Goal: Task Accomplishment & Management: Use online tool/utility

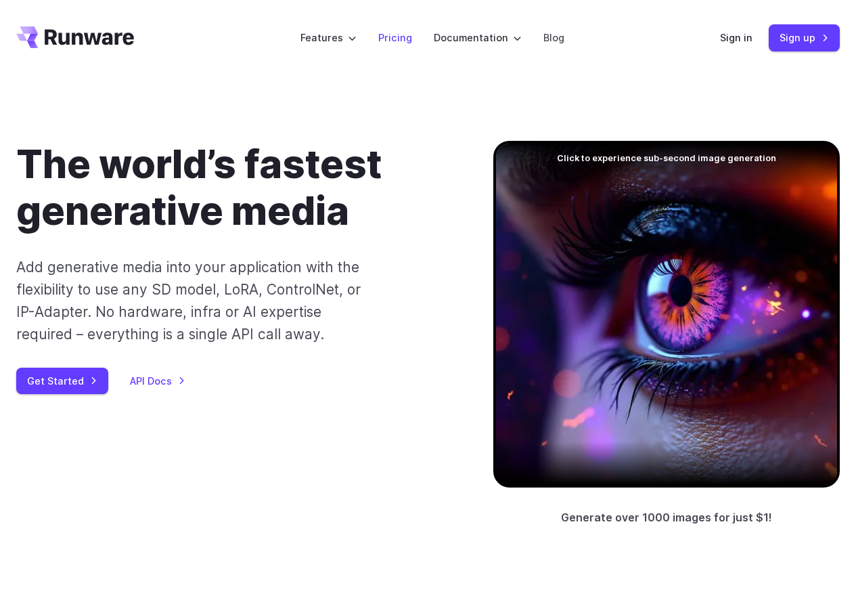
click at [394, 37] on link "Pricing" at bounding box center [395, 38] width 34 height 16
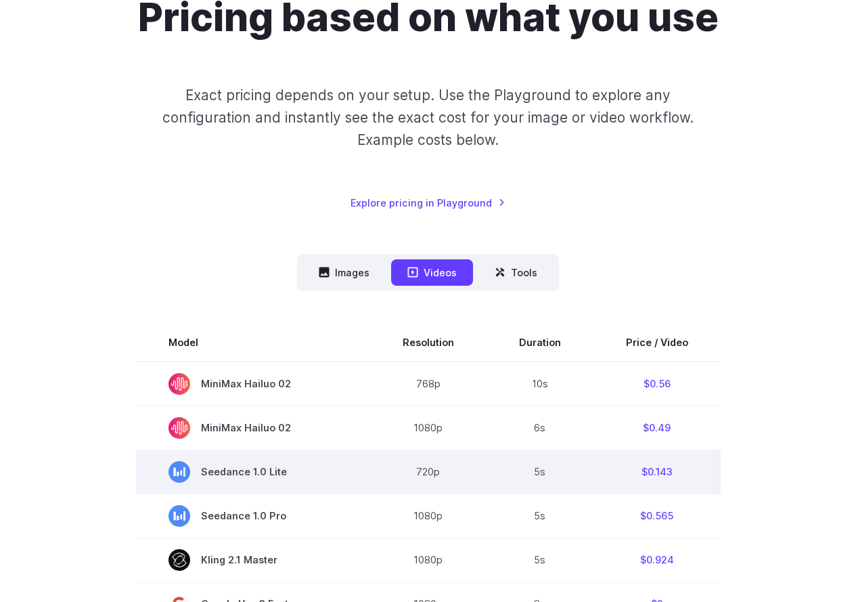
scroll to position [271, 0]
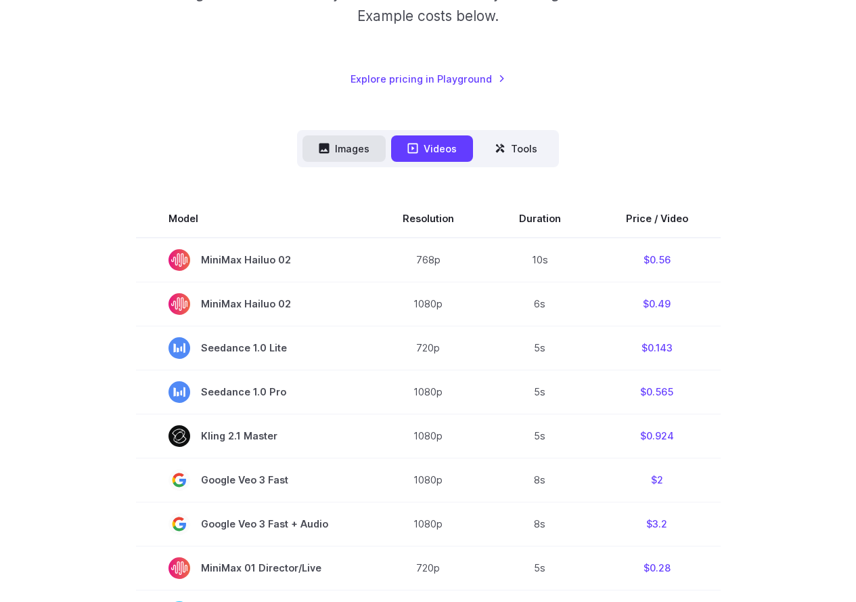
click at [342, 146] on button "Images" at bounding box center [344, 148] width 83 height 26
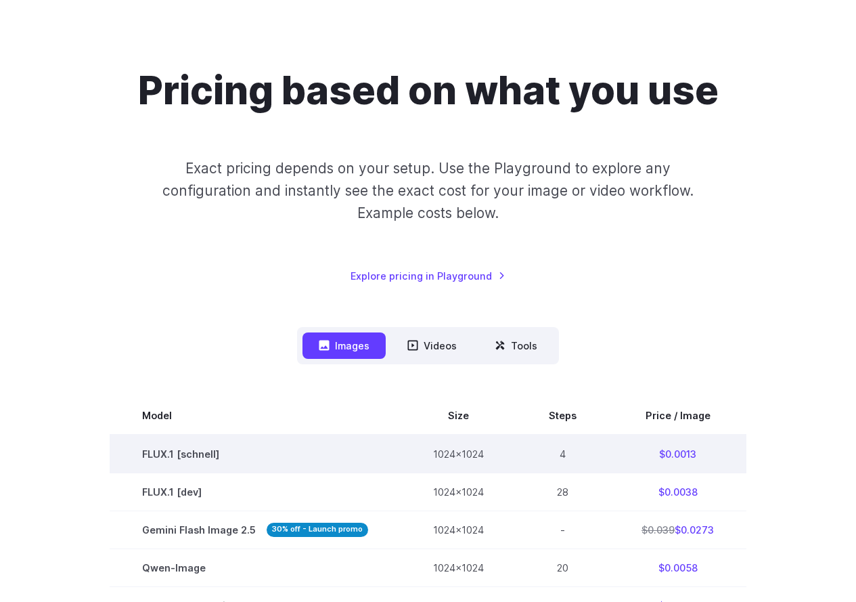
scroll to position [0, 0]
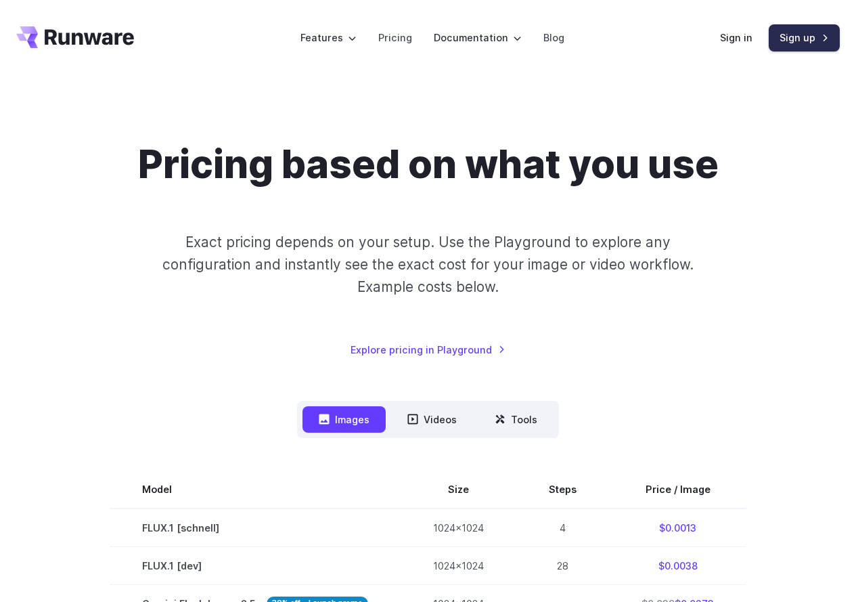
click at [800, 38] on link "Sign up" at bounding box center [804, 37] width 71 height 26
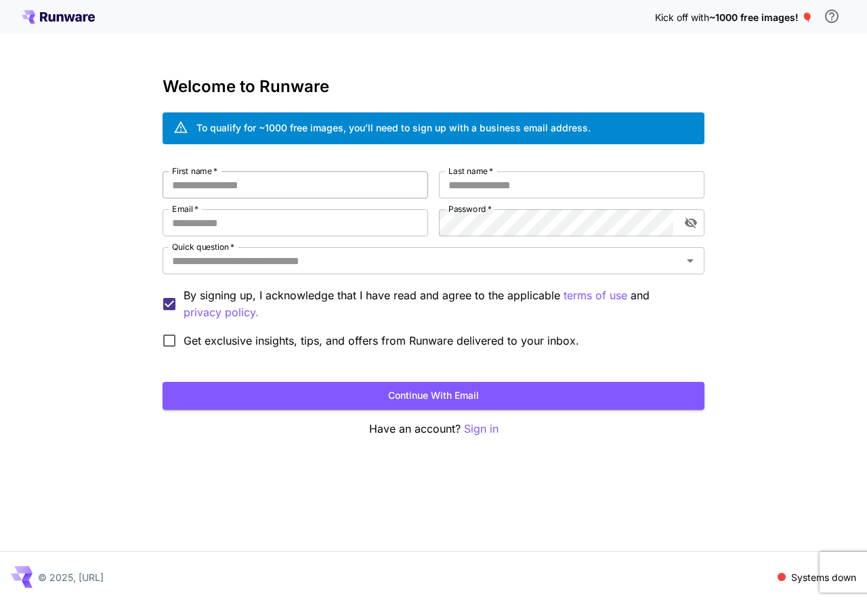
click at [305, 190] on input "First name   *" at bounding box center [294, 184] width 265 height 27
click at [328, 181] on input "First name   *" at bounding box center [294, 184] width 265 height 27
click at [330, 190] on input "First name   *" at bounding box center [294, 184] width 265 height 27
type input "****"
click at [500, 173] on input "Last name   *" at bounding box center [571, 184] width 265 height 27
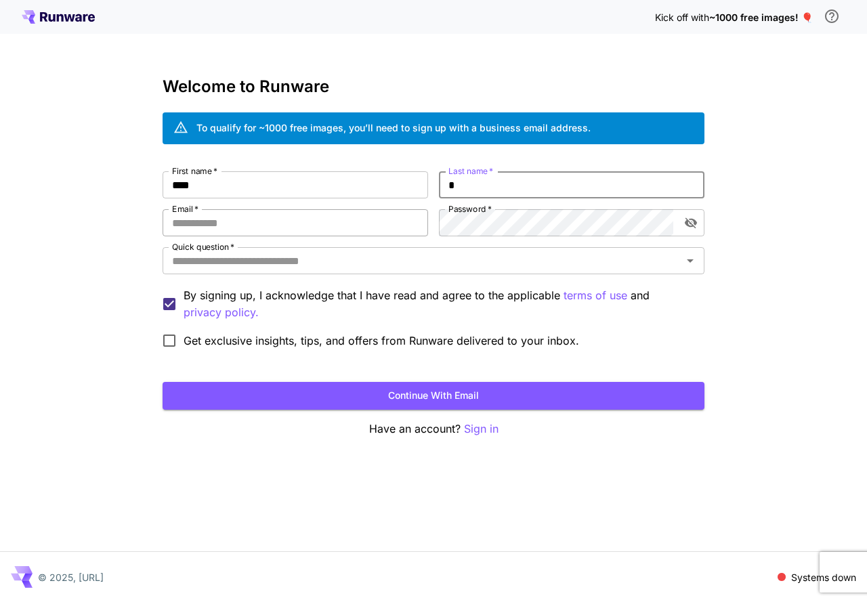
type input "*"
click at [252, 219] on input "Email   *" at bounding box center [294, 222] width 265 height 27
type input "**********"
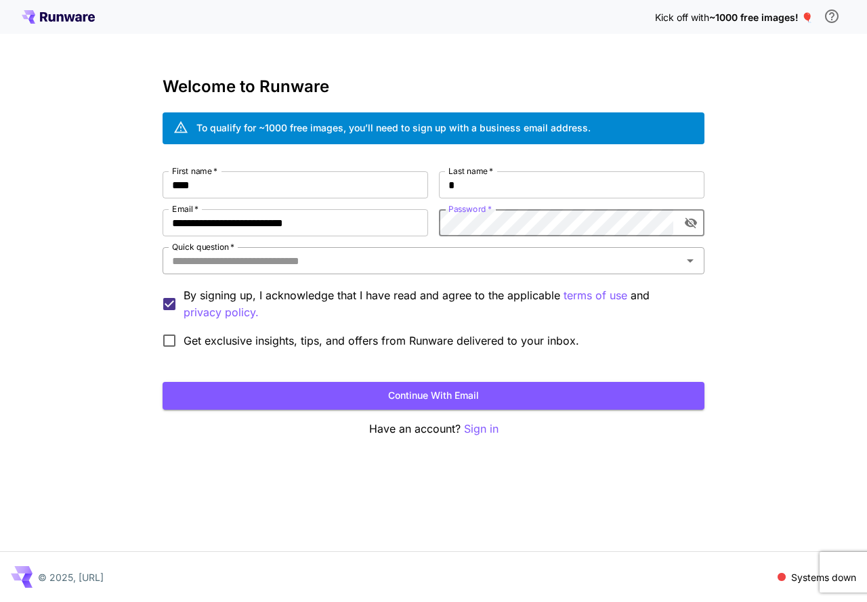
click at [315, 261] on input "Quick question   *" at bounding box center [422, 260] width 511 height 19
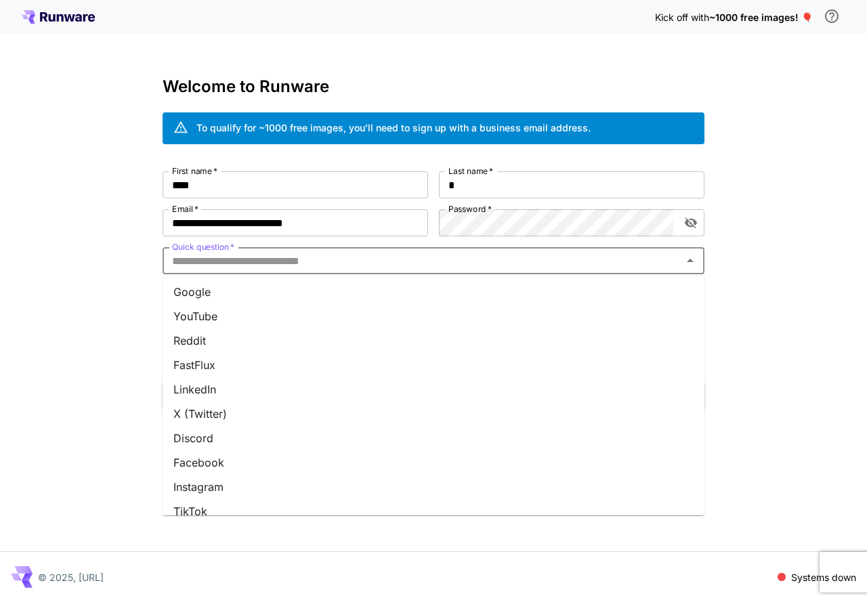
click at [220, 295] on li "Google" at bounding box center [433, 292] width 542 height 24
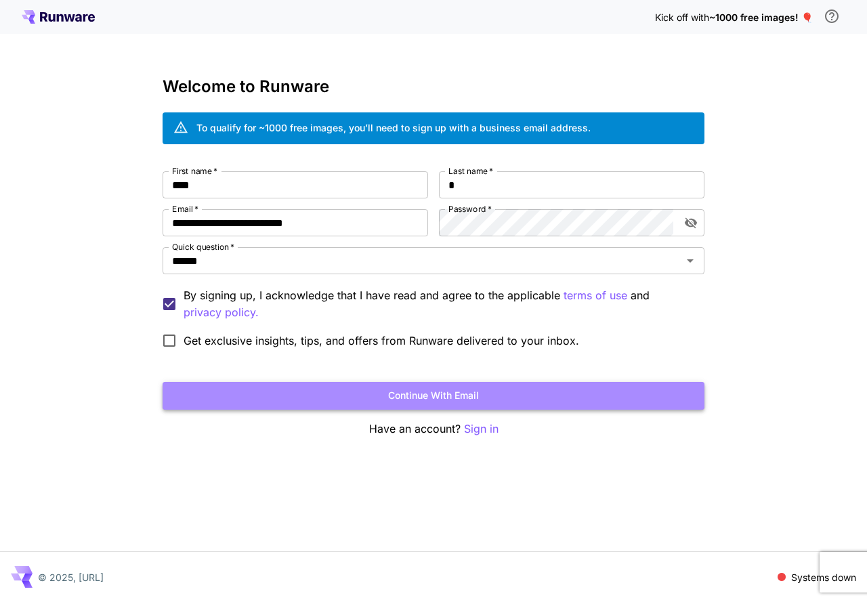
click at [414, 392] on button "Continue with email" at bounding box center [433, 396] width 542 height 28
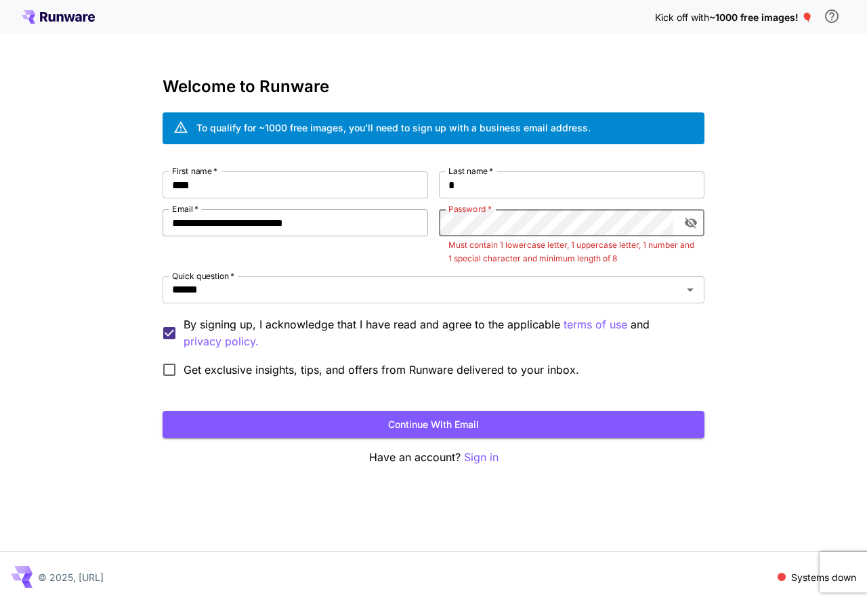
click at [297, 225] on div "**********" at bounding box center [433, 277] width 542 height 213
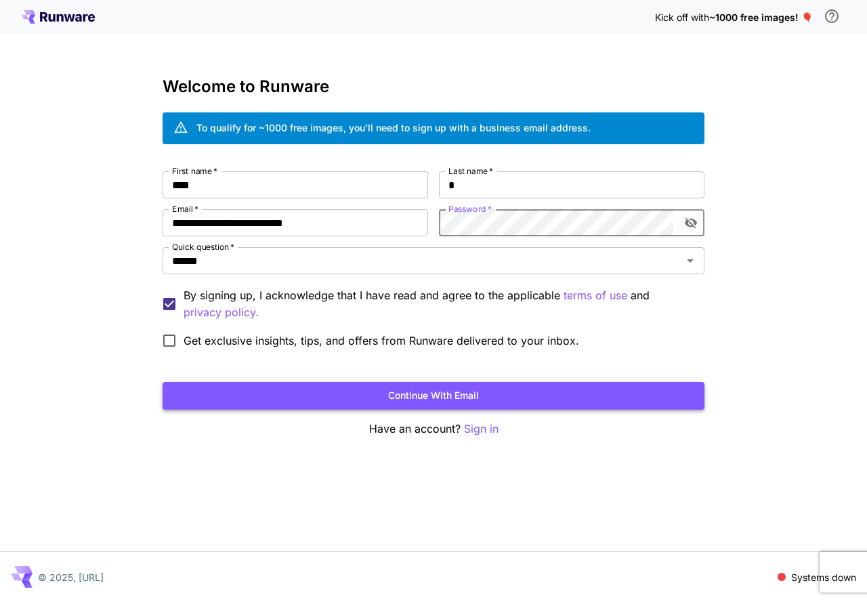
click at [460, 391] on button "Continue with email" at bounding box center [433, 396] width 542 height 28
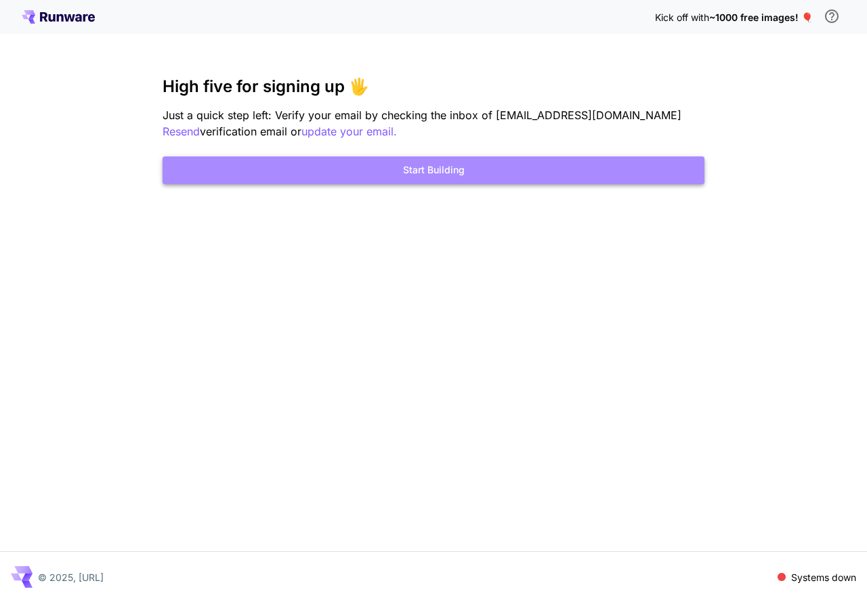
click at [457, 169] on button "Start Building" at bounding box center [433, 170] width 542 height 28
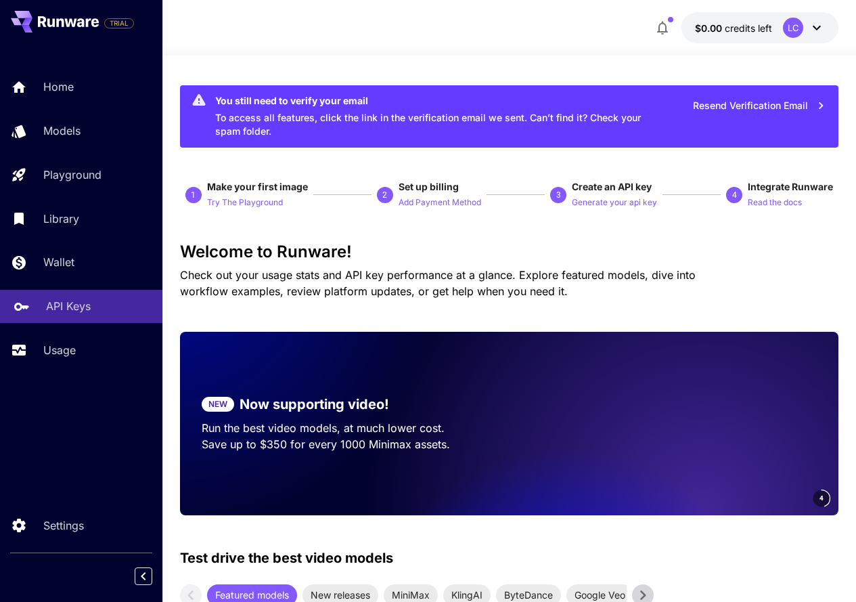
click at [80, 309] on p "API Keys" at bounding box center [68, 306] width 45 height 16
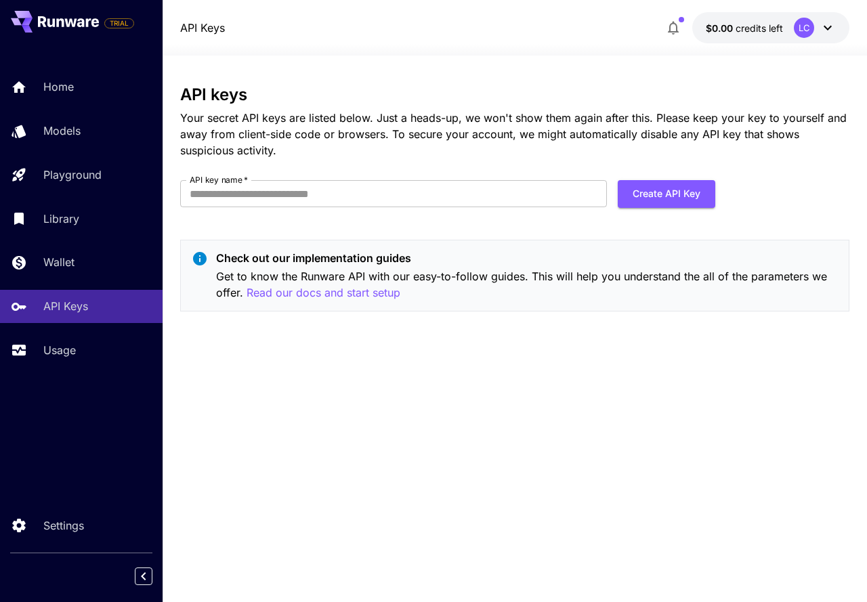
click at [376, 196] on input "API key name   *" at bounding box center [393, 193] width 427 height 27
click at [408, 182] on input "API key name   *" at bounding box center [393, 193] width 427 height 27
click at [406, 193] on input "API key name   *" at bounding box center [393, 193] width 427 height 27
type input "******"
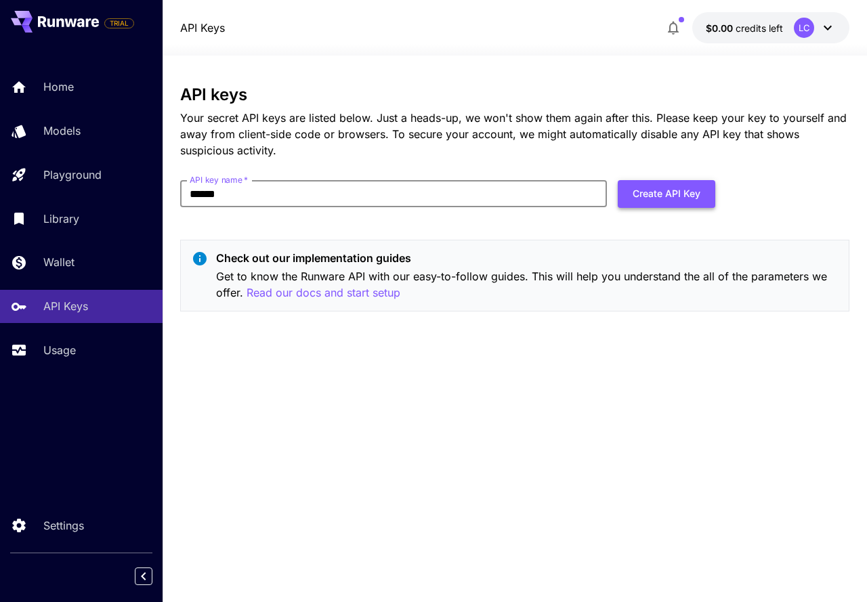
click at [659, 197] on button "Create API Key" at bounding box center [665, 194] width 97 height 28
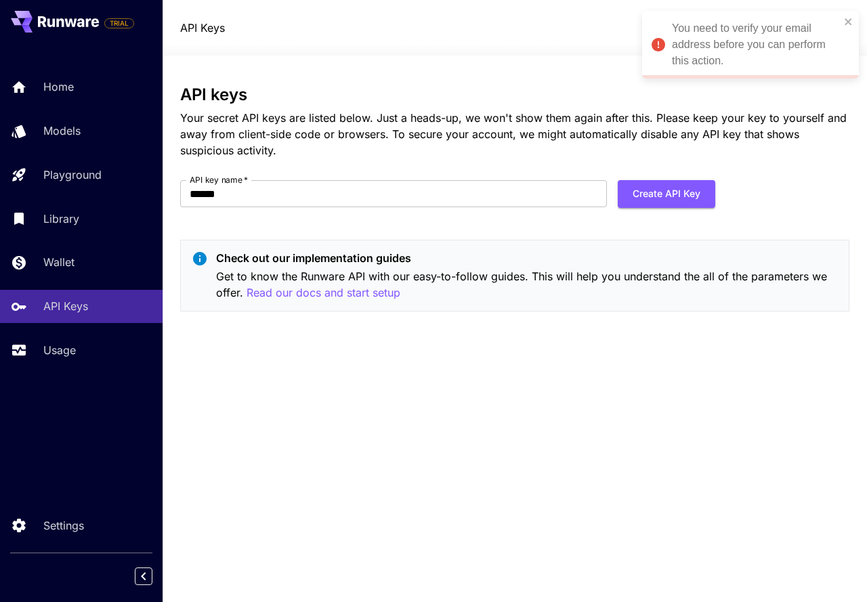
click at [666, 192] on button "Create API Key" at bounding box center [665, 194] width 97 height 28
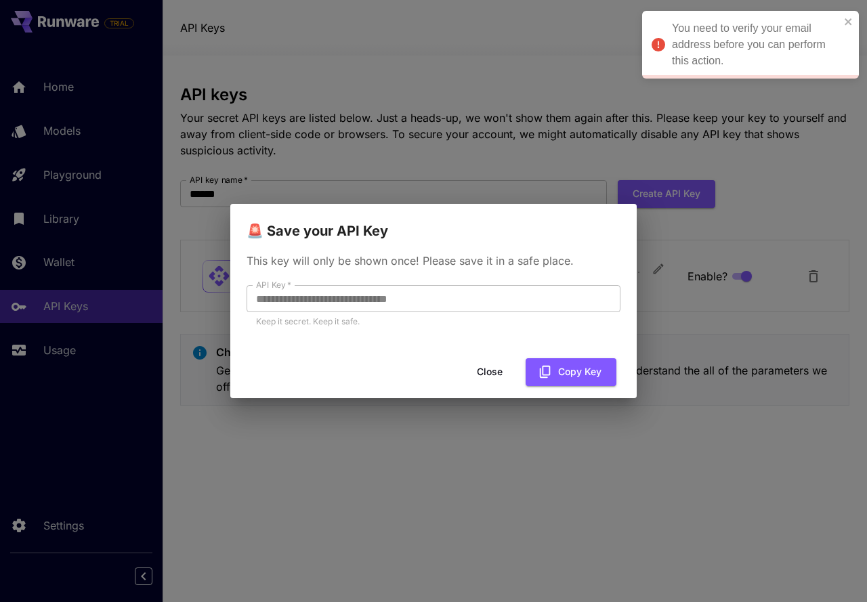
click at [63, 305] on div "**********" at bounding box center [433, 301] width 867 height 602
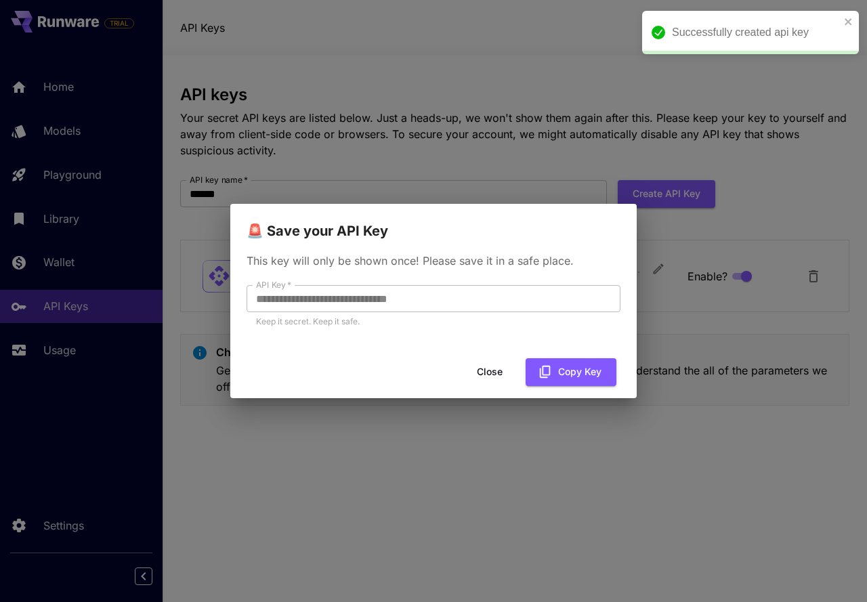
click at [638, 457] on div "**********" at bounding box center [433, 301] width 867 height 602
click at [487, 369] on button "Close" at bounding box center [489, 372] width 61 height 28
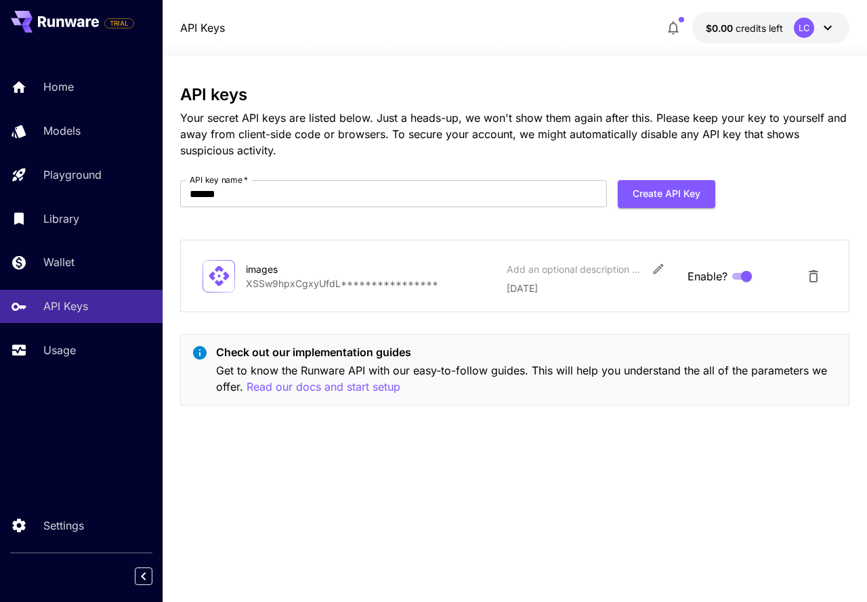
click at [536, 473] on div "**********" at bounding box center [514, 328] width 669 height 487
click at [72, 254] on p "Wallet" at bounding box center [61, 262] width 31 height 16
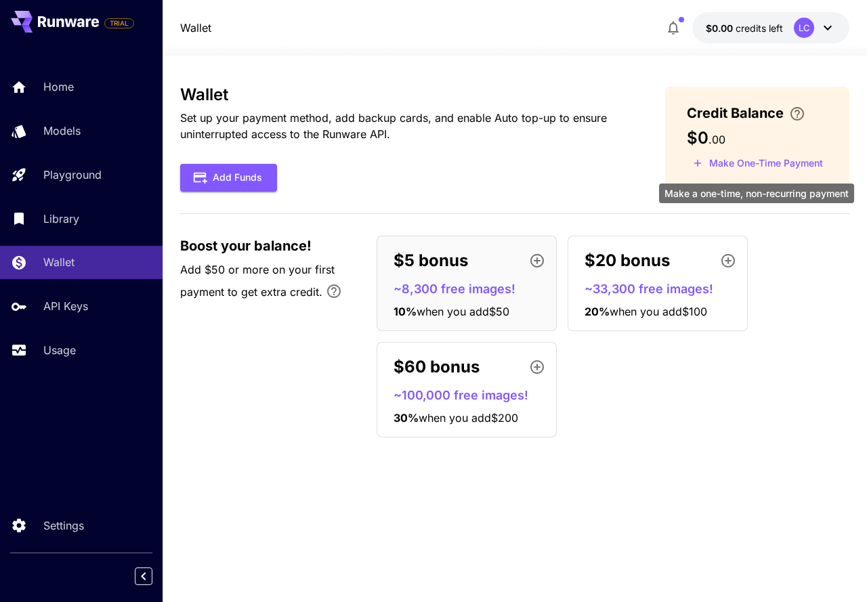
click at [749, 162] on button "Make One-Time Payment" at bounding box center [758, 163] width 142 height 21
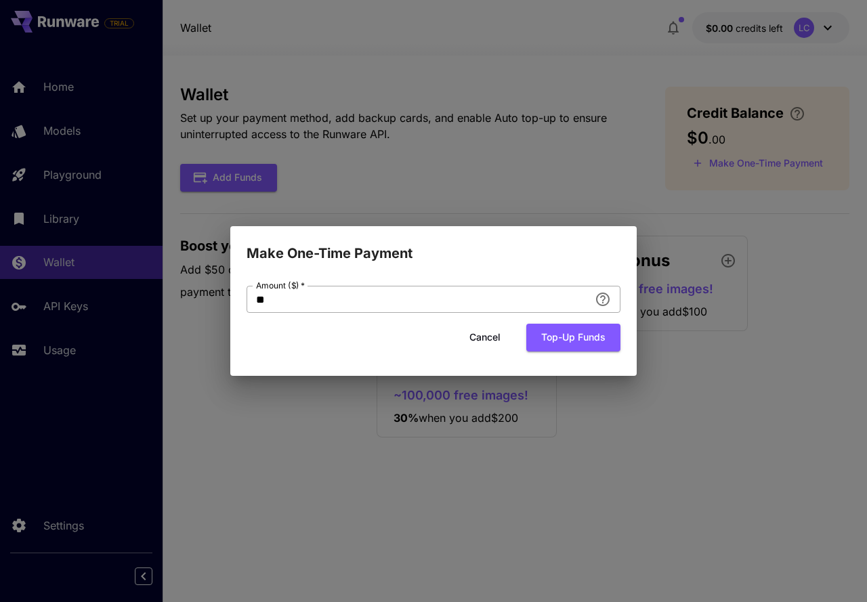
click at [416, 304] on input "**" at bounding box center [417, 299] width 343 height 27
drag, startPoint x: 202, startPoint y: 292, endPoint x: 194, endPoint y: 299, distance: 11.1
click at [198, 292] on div "Make One-Time Payment Amount ($)   * ** Amount ($)   * Cancel Top-up funds" at bounding box center [433, 301] width 867 height 602
click at [546, 464] on div "Make One-Time Payment Amount ($)   * * Amount ($)   * Cancel Top-up funds" at bounding box center [433, 301] width 867 height 602
click at [578, 339] on button "Top-up funds" at bounding box center [573, 338] width 94 height 28
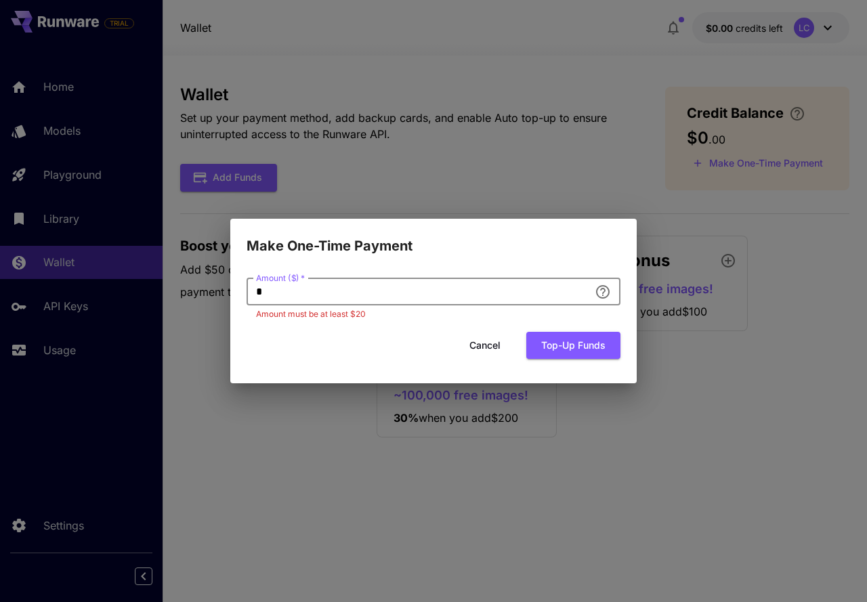
drag, startPoint x: 281, startPoint y: 297, endPoint x: 218, endPoint y: 293, distance: 63.1
click at [222, 293] on div "Make One-Time Payment Amount ($)   * * Amount ($)   * Amount must be at least $…" at bounding box center [433, 301] width 867 height 602
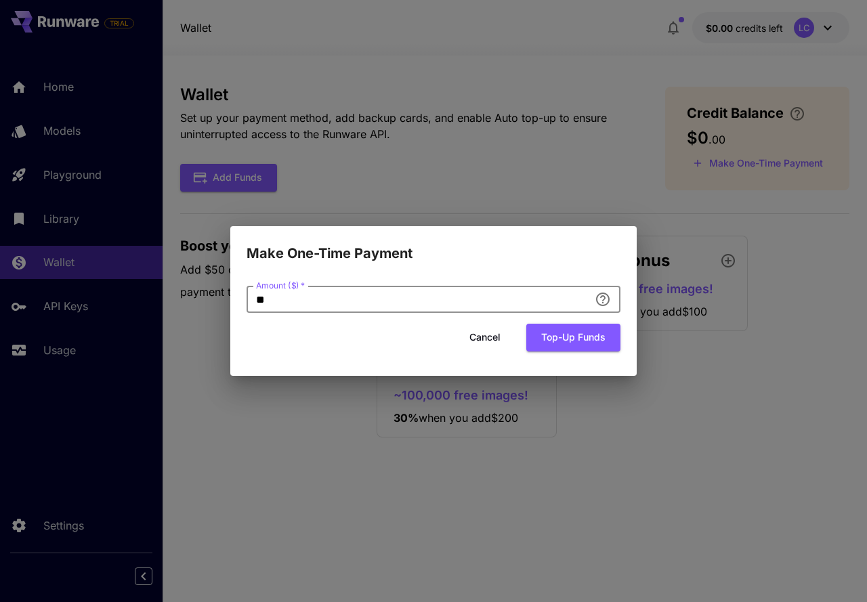
type input "**"
click at [578, 319] on form "Amount ($)   * ** Amount ($)   * Cancel Top-up funds" at bounding box center [433, 319] width 374 height 66
click at [561, 337] on button "Top-up funds" at bounding box center [573, 338] width 94 height 28
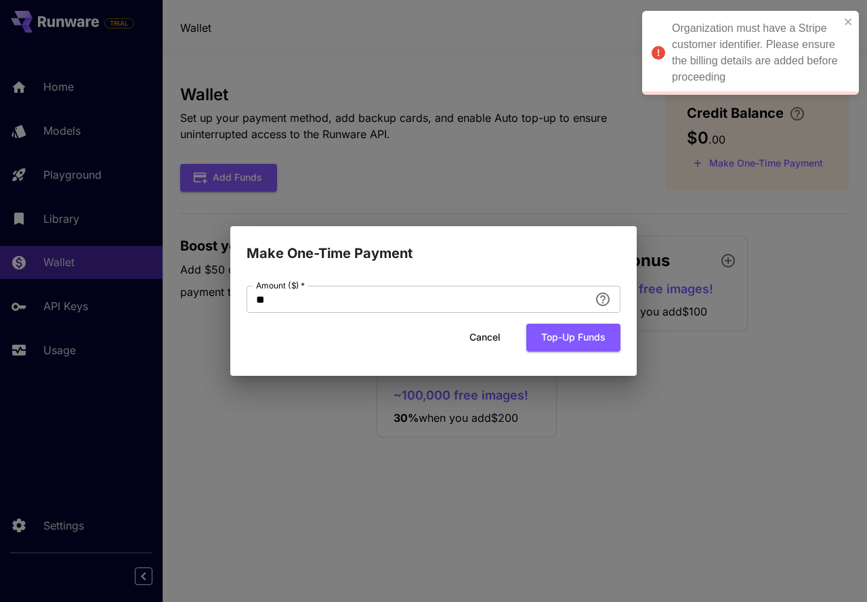
click at [770, 54] on div "Organization must have a Stripe customer identifier. Please ensure the billing …" at bounding box center [756, 52] width 168 height 65
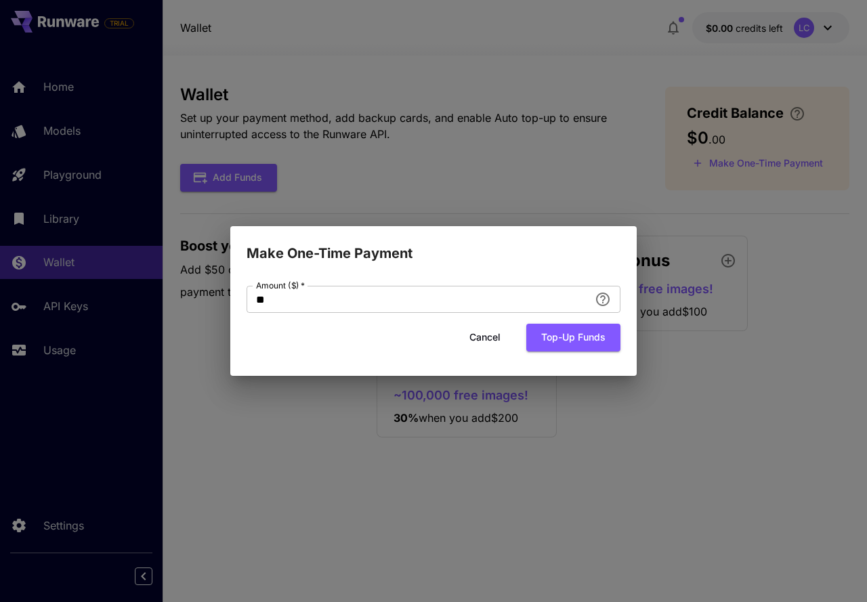
drag, startPoint x: 223, startPoint y: 415, endPoint x: 234, endPoint y: 414, distance: 11.5
click at [223, 415] on div "Make One-Time Payment Amount ($)   * ** Amount ($)   * Cancel Top-up funds" at bounding box center [433, 301] width 867 height 602
click at [473, 342] on button "Cancel" at bounding box center [484, 338] width 61 height 28
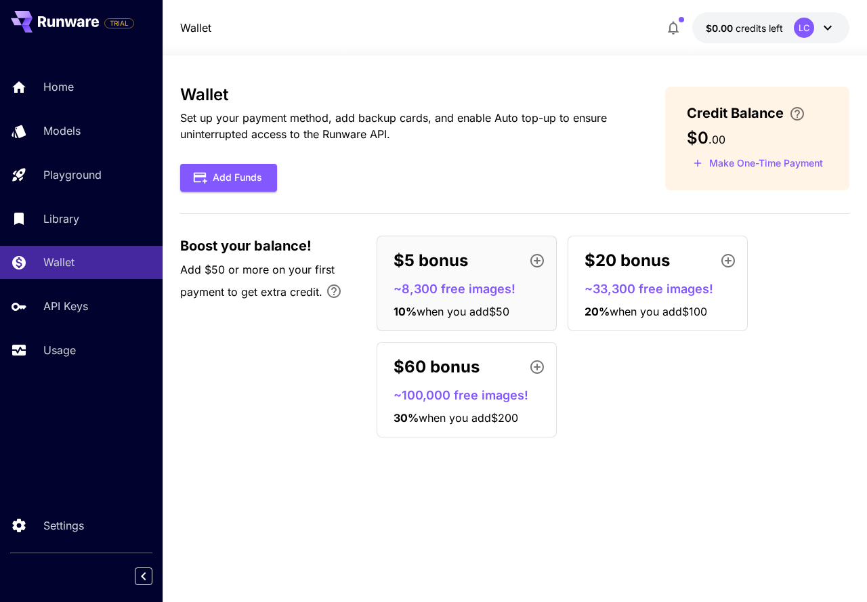
click at [824, 27] on icon at bounding box center [827, 28] width 8 height 5
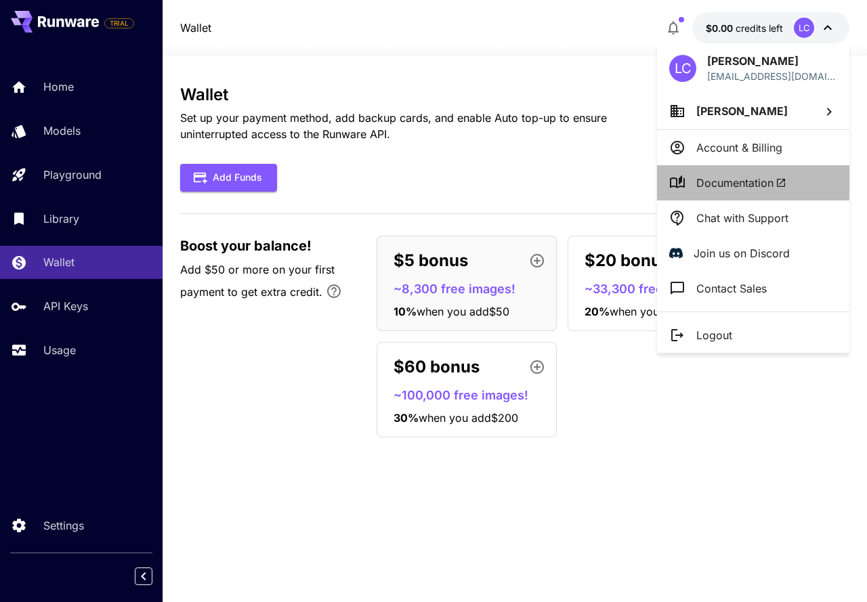
click at [749, 185] on span "Documentation" at bounding box center [741, 183] width 90 height 16
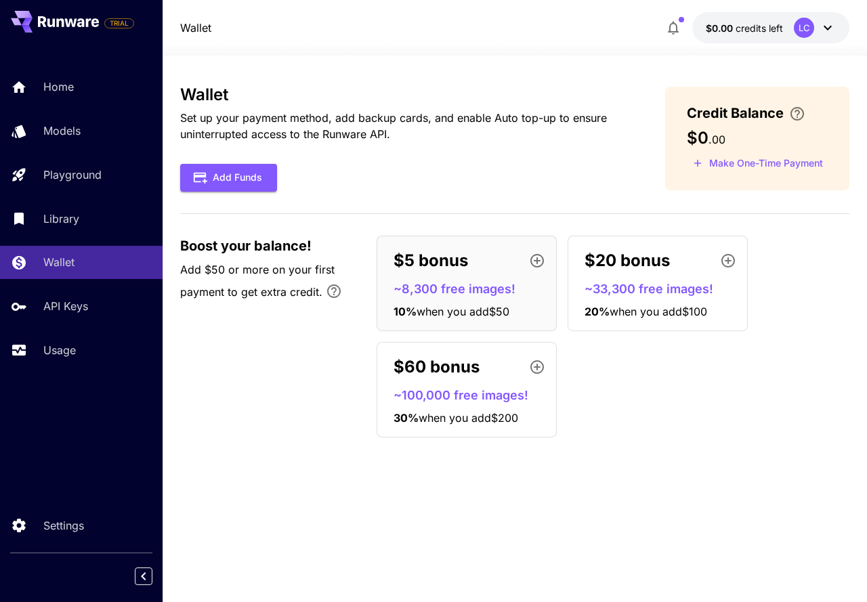
click at [827, 24] on icon at bounding box center [827, 28] width 16 height 16
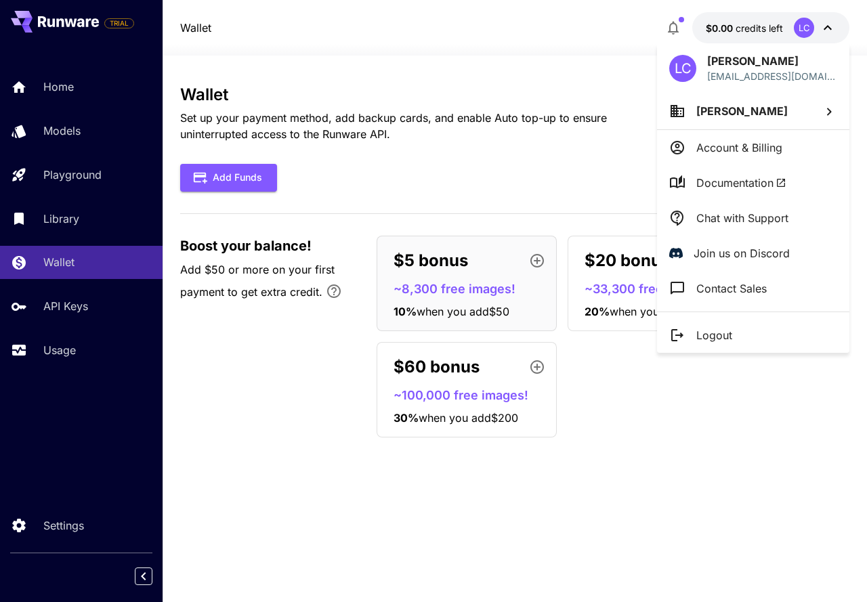
click at [731, 148] on p "Account & Billing" at bounding box center [739, 147] width 86 height 16
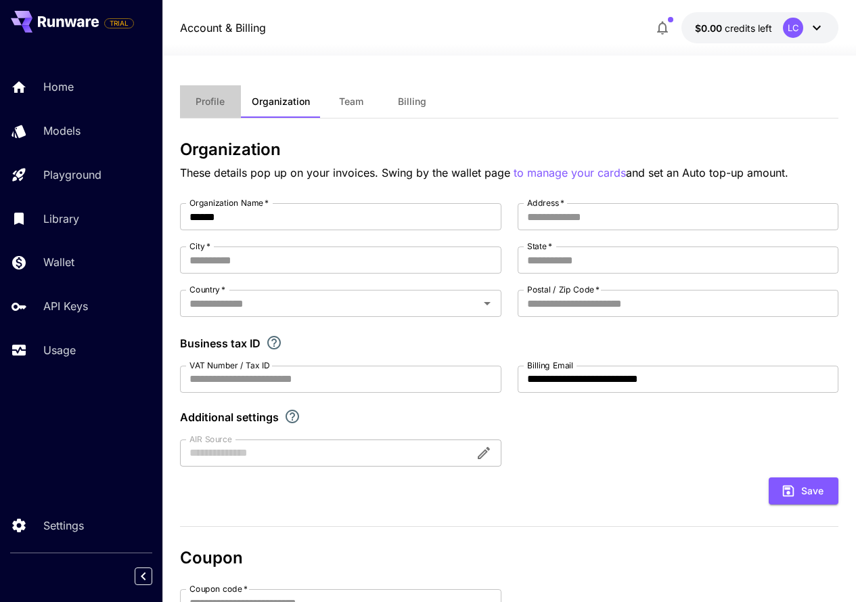
click at [218, 107] on span "Profile" at bounding box center [210, 101] width 29 height 12
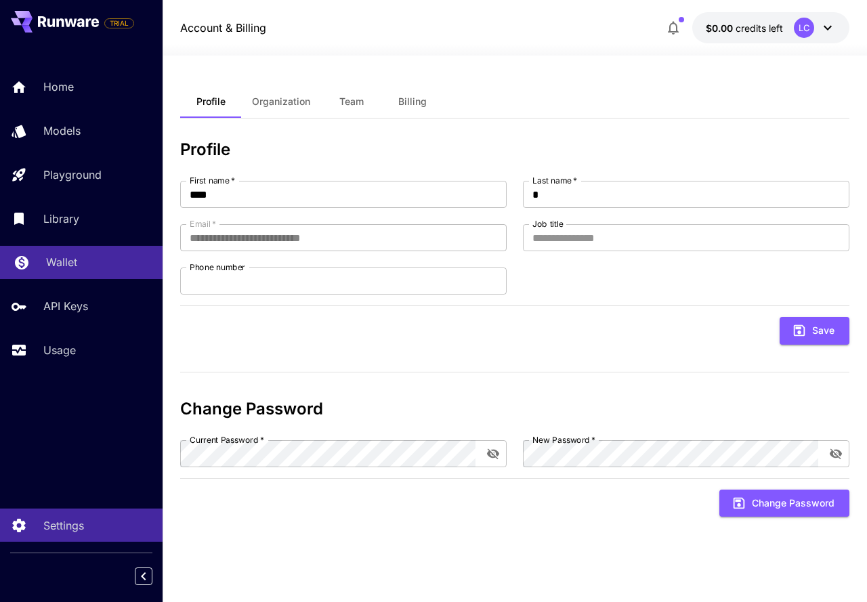
click at [70, 257] on p "Wallet" at bounding box center [61, 262] width 31 height 16
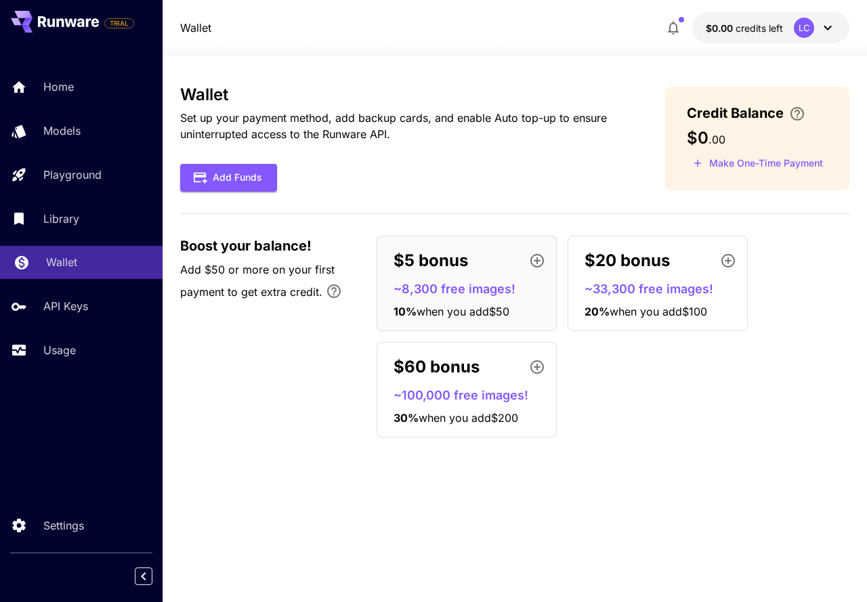
click at [53, 256] on p "Wallet" at bounding box center [61, 262] width 31 height 16
click at [250, 181] on button "Add Funds" at bounding box center [228, 178] width 97 height 28
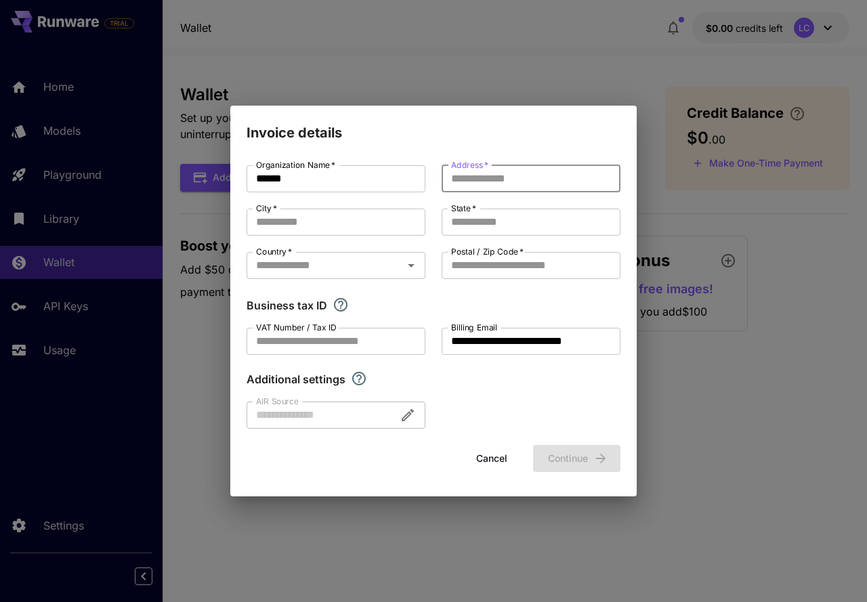
click at [494, 176] on input "Address   *" at bounding box center [530, 178] width 179 height 27
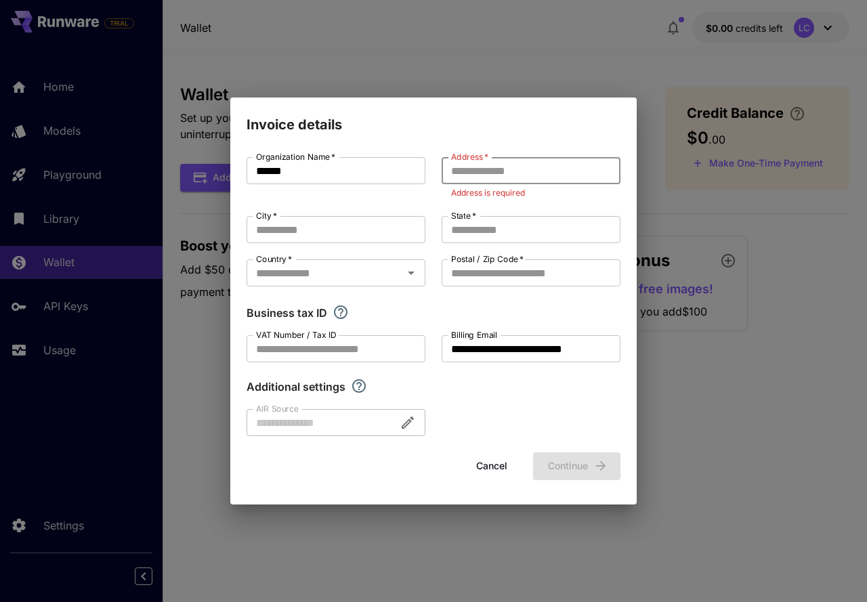
click at [521, 173] on input "Address   *" at bounding box center [530, 170] width 179 height 27
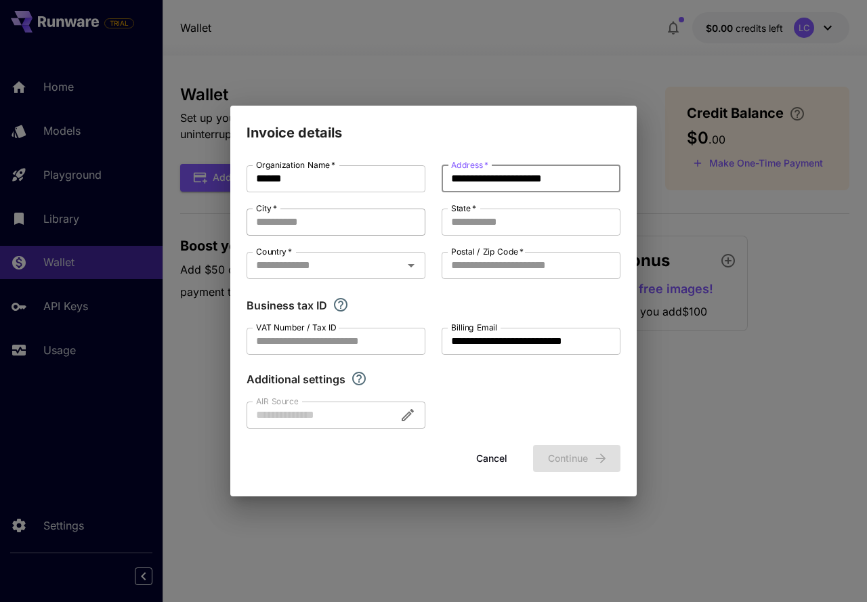
type input "**********"
click at [317, 221] on input "City   *" at bounding box center [335, 222] width 179 height 27
click at [267, 221] on input "*********" at bounding box center [335, 222] width 179 height 27
type input "********"
click at [502, 220] on input "State   *" at bounding box center [530, 222] width 179 height 27
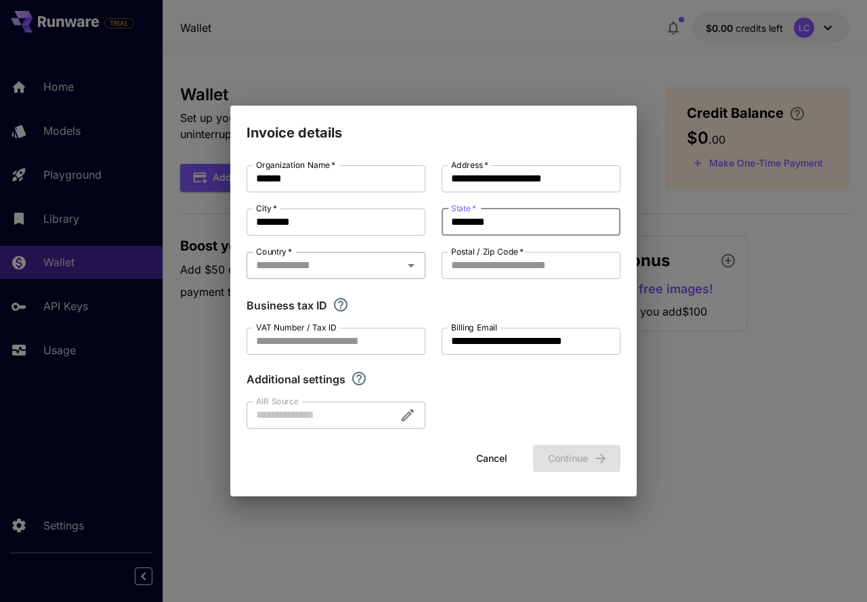
type input "********"
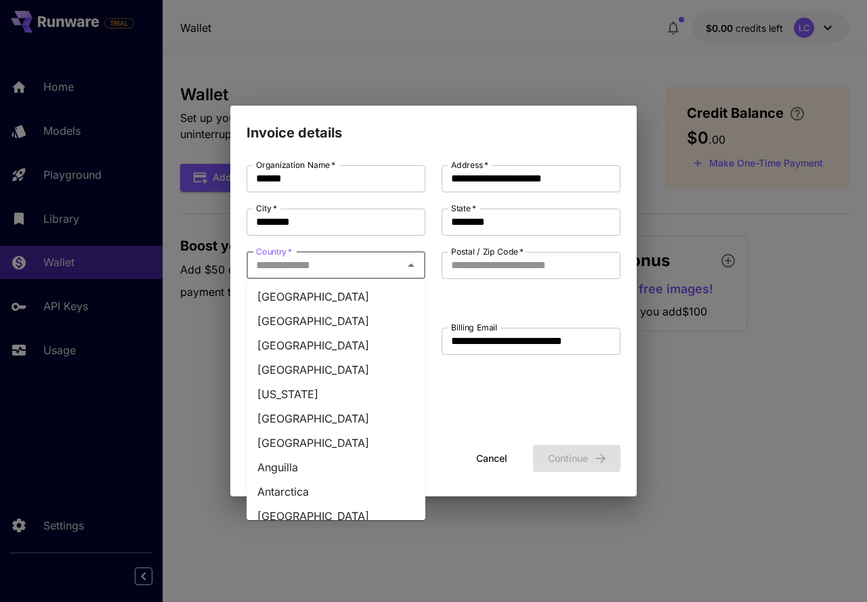
click at [369, 267] on input "Country   *" at bounding box center [325, 265] width 148 height 19
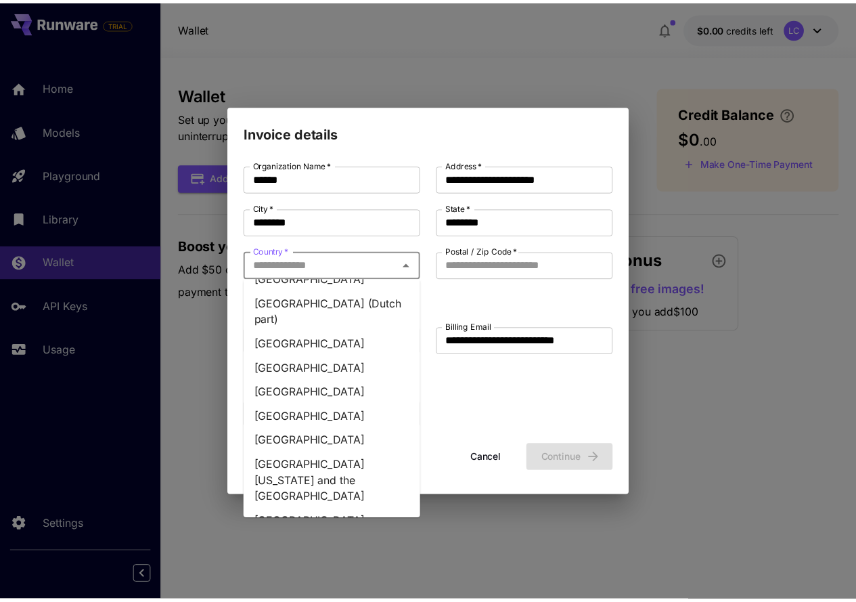
scroll to position [5145, 0]
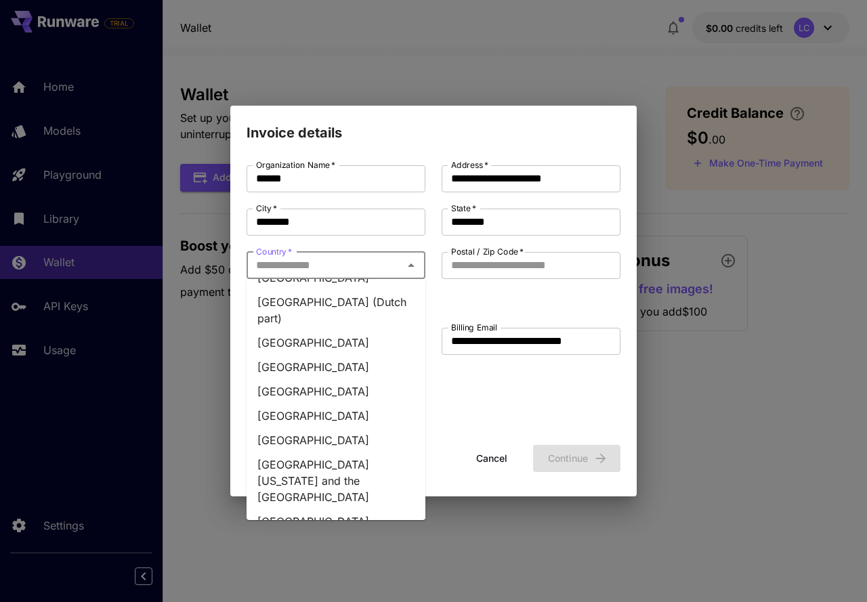
click at [284, 533] on li "Spain" at bounding box center [335, 545] width 179 height 24
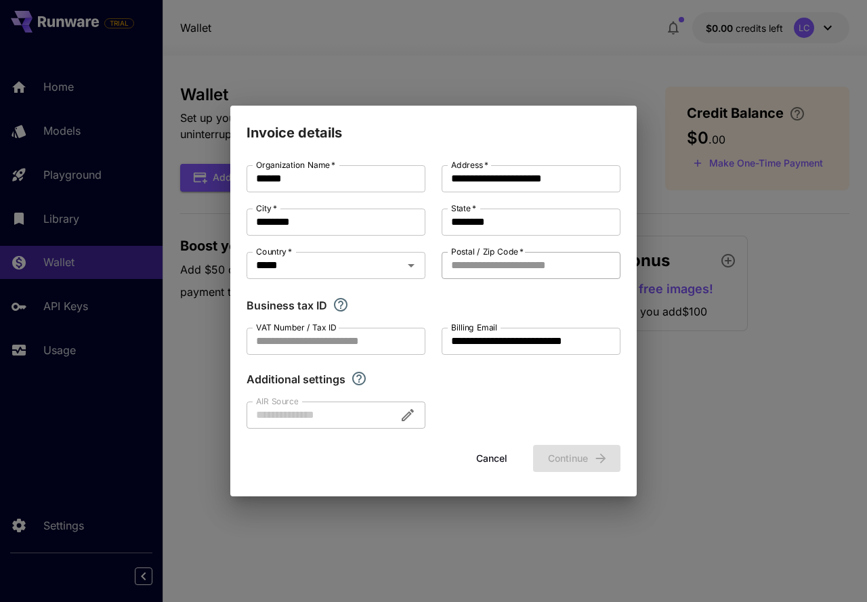
click at [533, 268] on input "Postal / Zip Code   *" at bounding box center [530, 265] width 179 height 27
type input "*****"
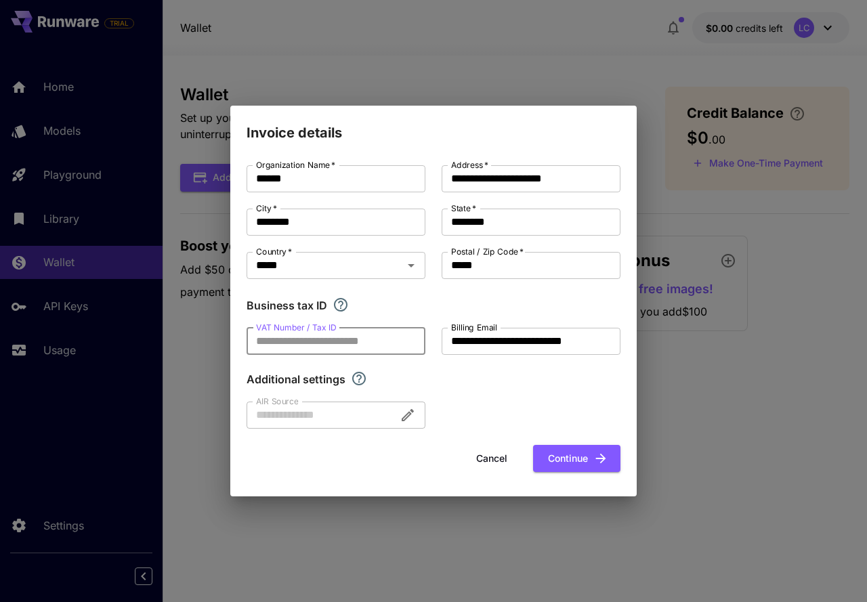
click at [328, 349] on input "VAT Number / Tax ID" at bounding box center [335, 341] width 179 height 27
click at [562, 462] on button "Continue" at bounding box center [576, 459] width 87 height 28
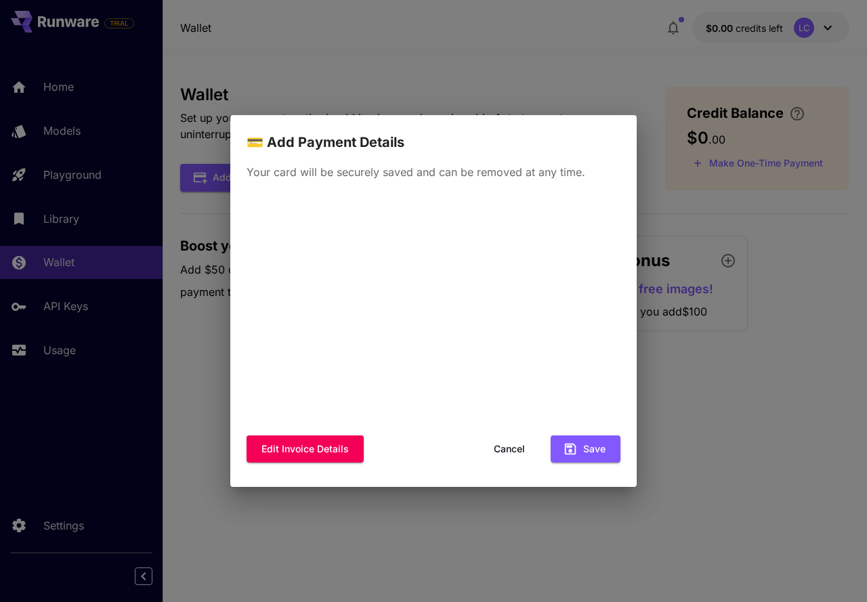
click at [607, 444] on button "Save" at bounding box center [585, 449] width 70 height 28
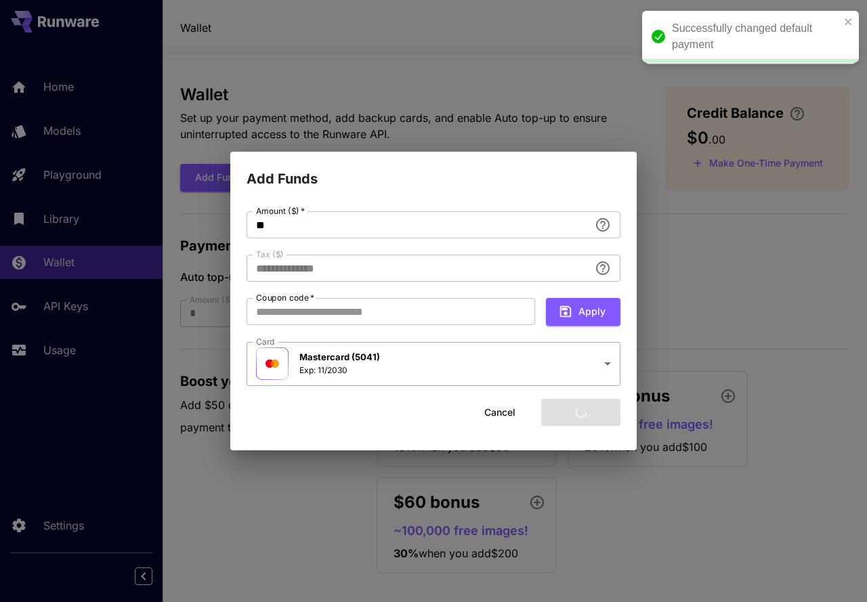
type input "****"
click at [586, 408] on button "Add funds" at bounding box center [580, 413] width 79 height 28
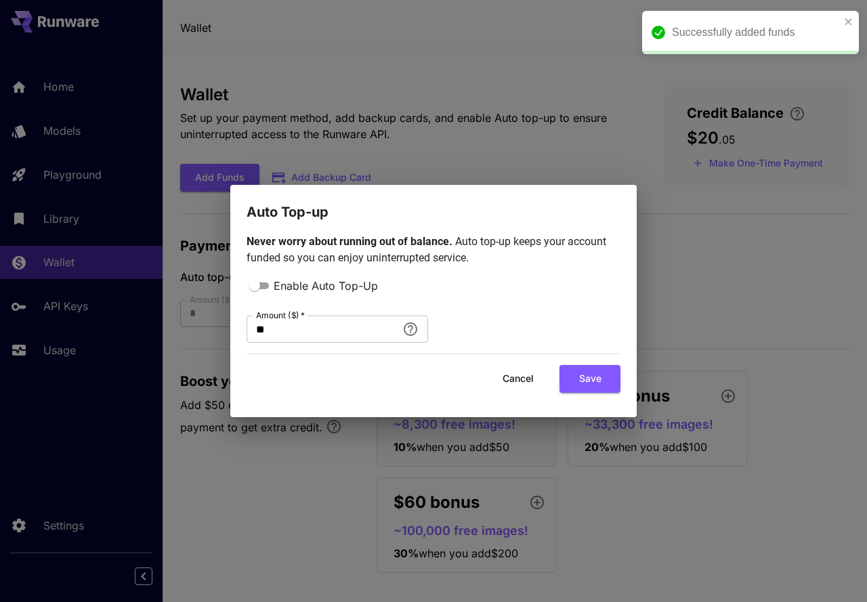
click at [802, 278] on div "Auto Top-up Never worry about running out of balance. Auto top-up keeps your ac…" at bounding box center [433, 301] width 867 height 602
click at [523, 376] on button "Cancel" at bounding box center [517, 379] width 61 height 28
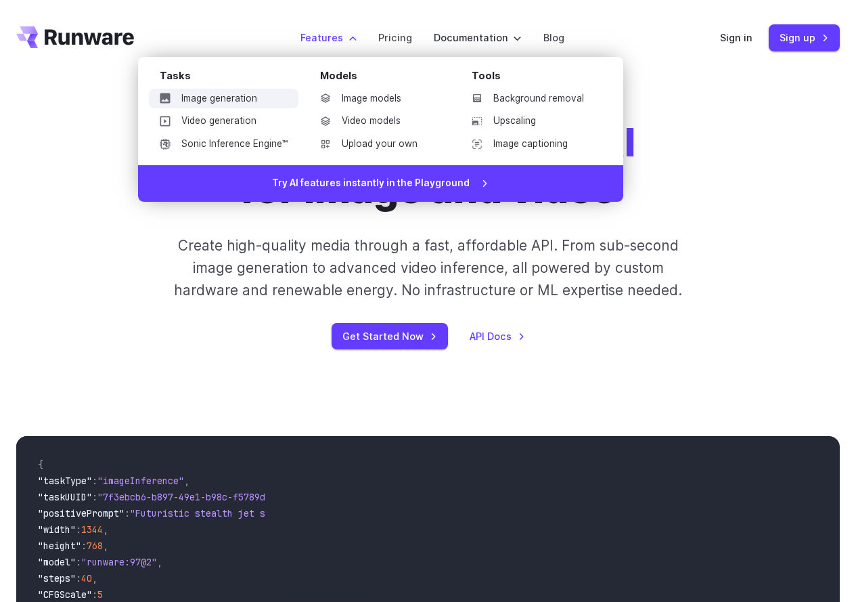
click at [244, 99] on link "Image generation" at bounding box center [224, 99] width 150 height 20
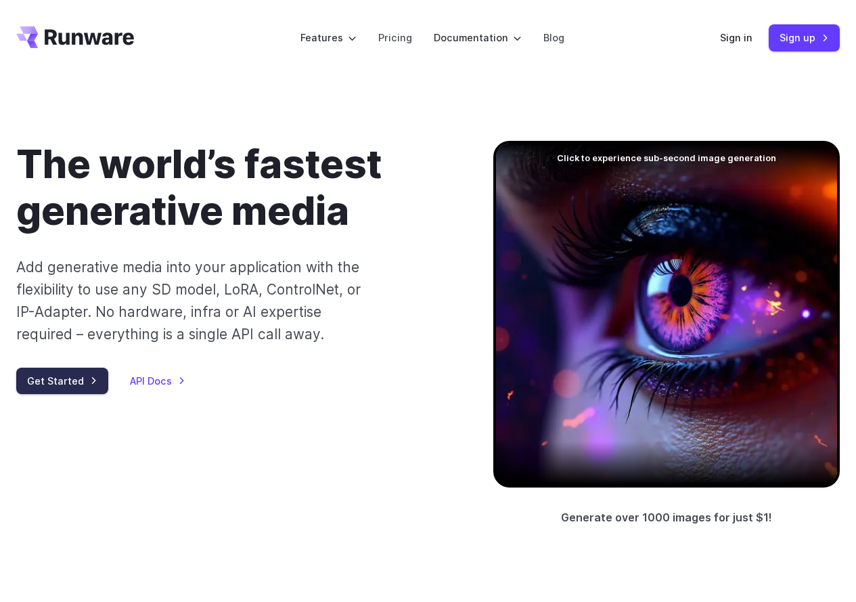
click at [77, 380] on link "Get Started" at bounding box center [62, 381] width 92 height 26
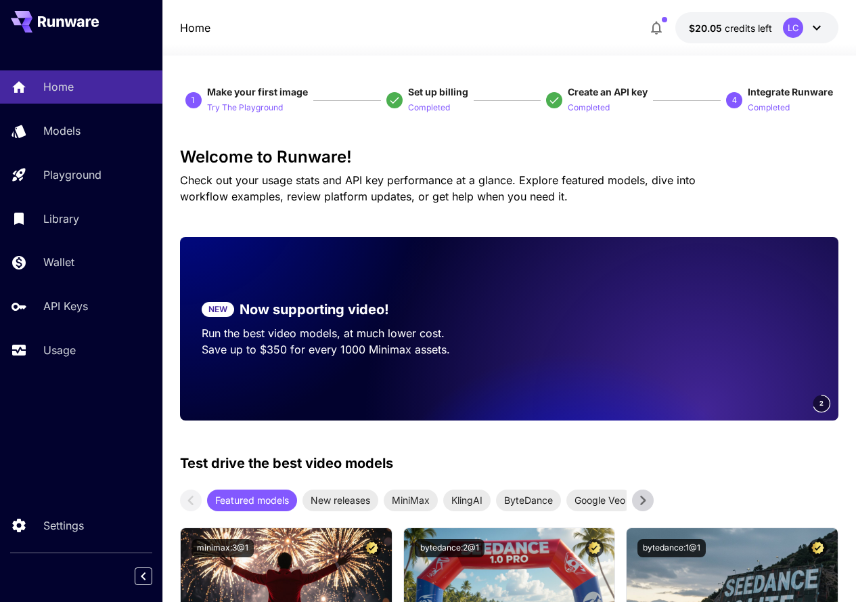
click at [781, 91] on span "Integrate Runware" at bounding box center [790, 92] width 85 height 12
click at [770, 110] on p "Completed" at bounding box center [769, 108] width 42 height 13
click at [253, 107] on p "Try The Playground" at bounding box center [245, 108] width 76 height 13
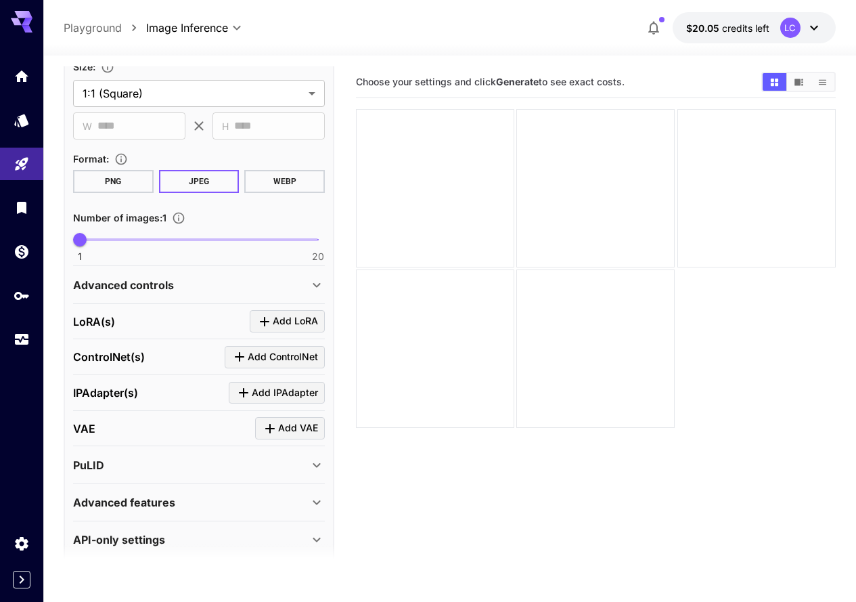
scroll to position [315, 0]
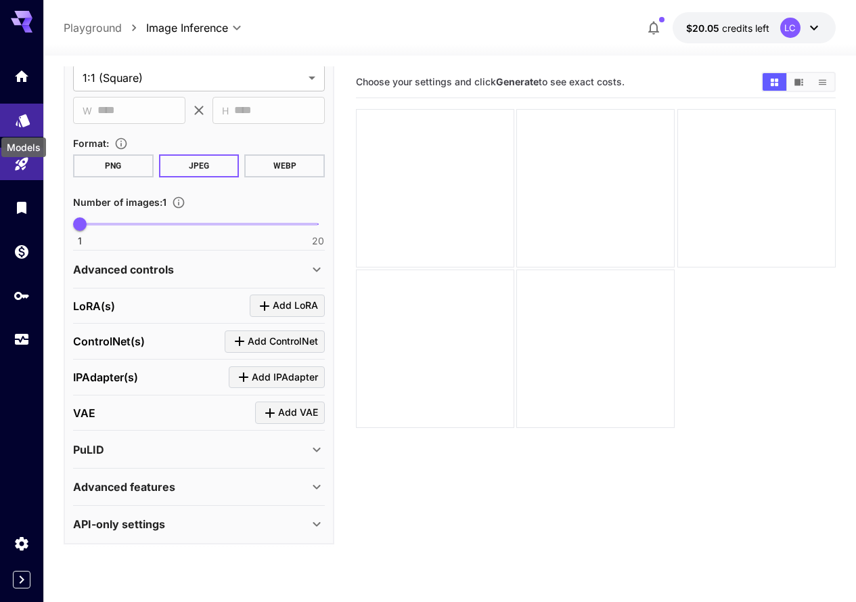
click at [27, 119] on icon "Models" at bounding box center [23, 116] width 14 height 13
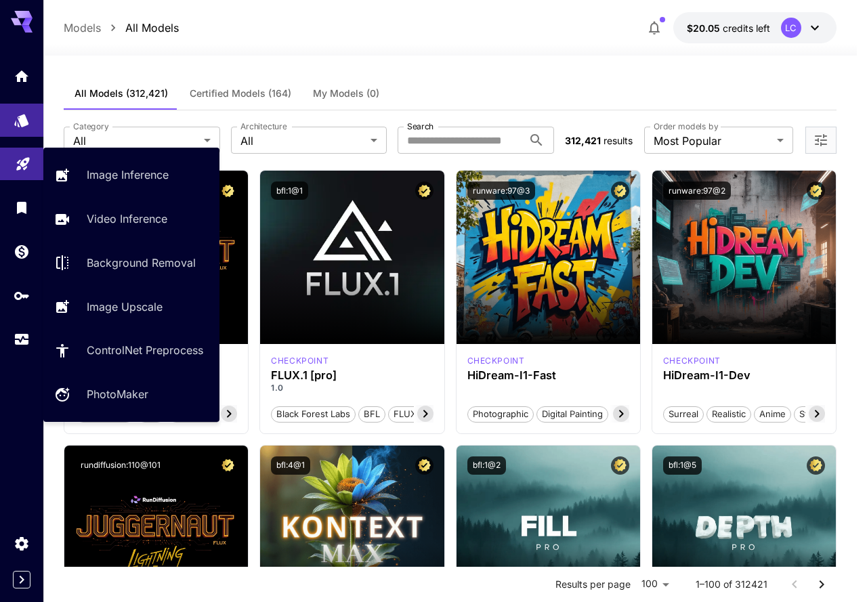
click at [26, 163] on icon "Playground" at bounding box center [23, 160] width 16 height 16
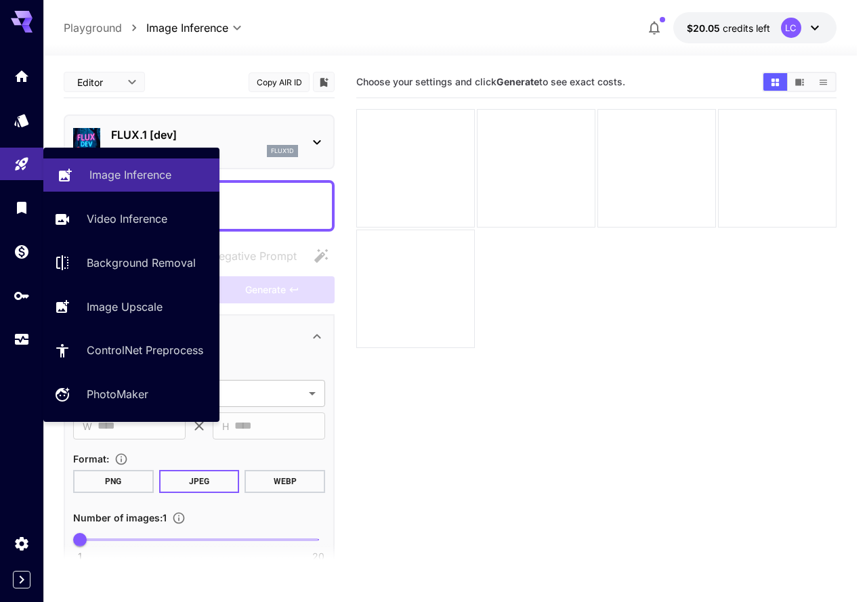
click at [112, 178] on p "Image Inference" at bounding box center [130, 175] width 82 height 16
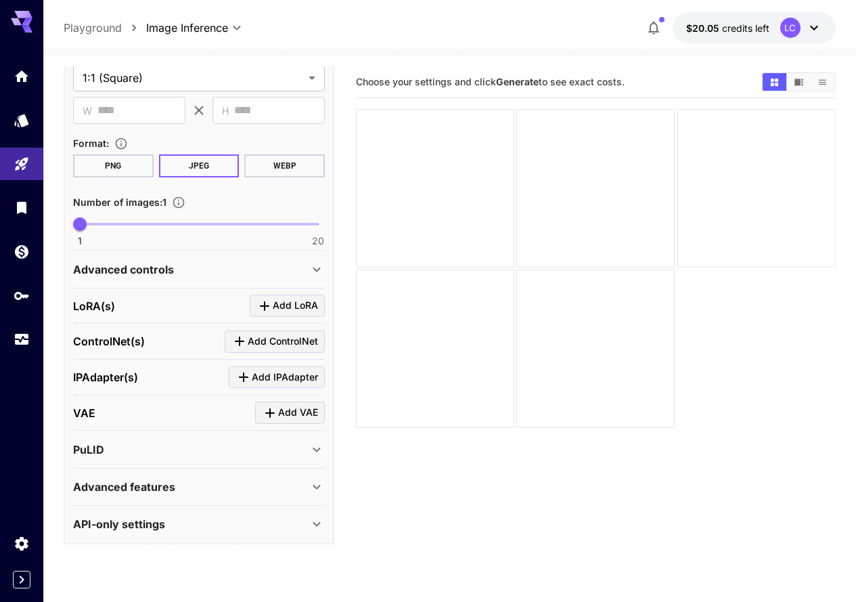
scroll to position [107, 0]
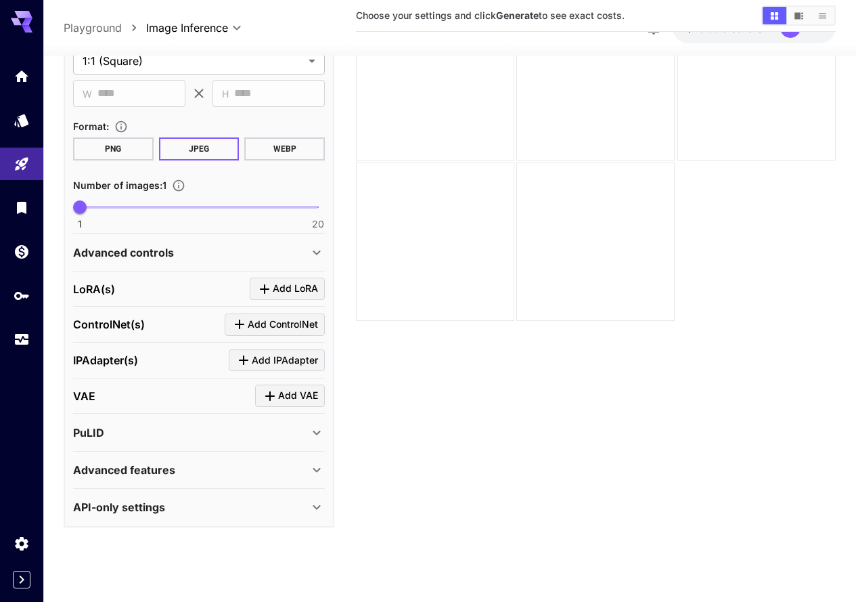
click at [204, 475] on div "Advanced features" at bounding box center [191, 470] width 236 height 16
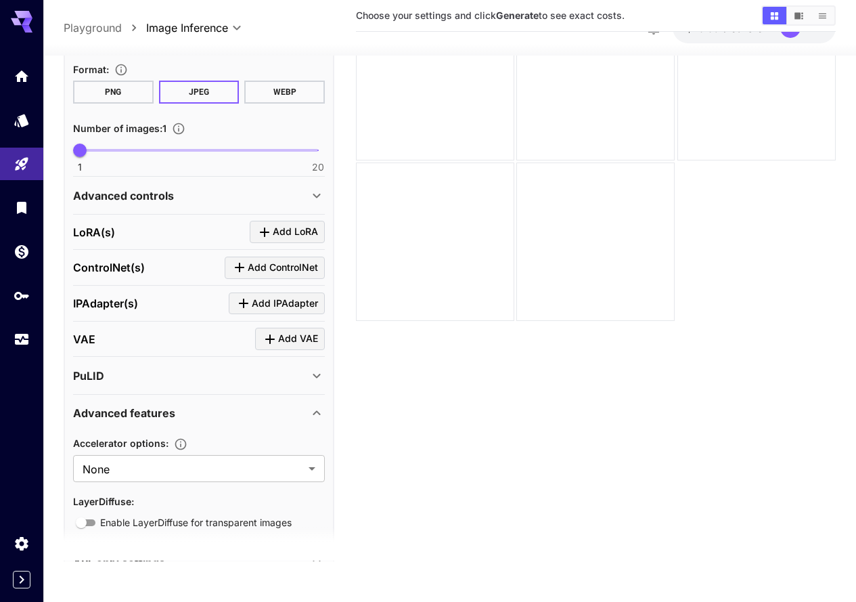
scroll to position [427, 0]
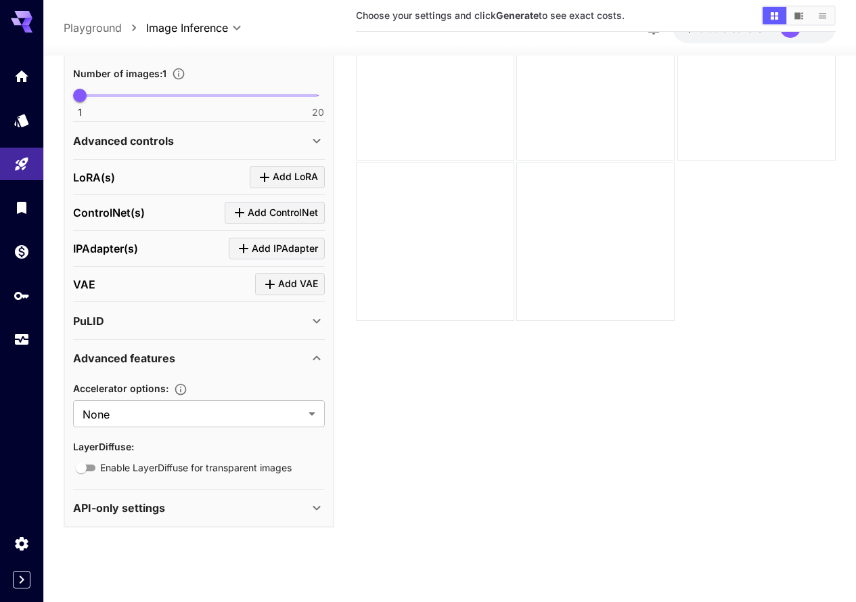
click at [169, 359] on p "Advanced features" at bounding box center [124, 358] width 102 height 16
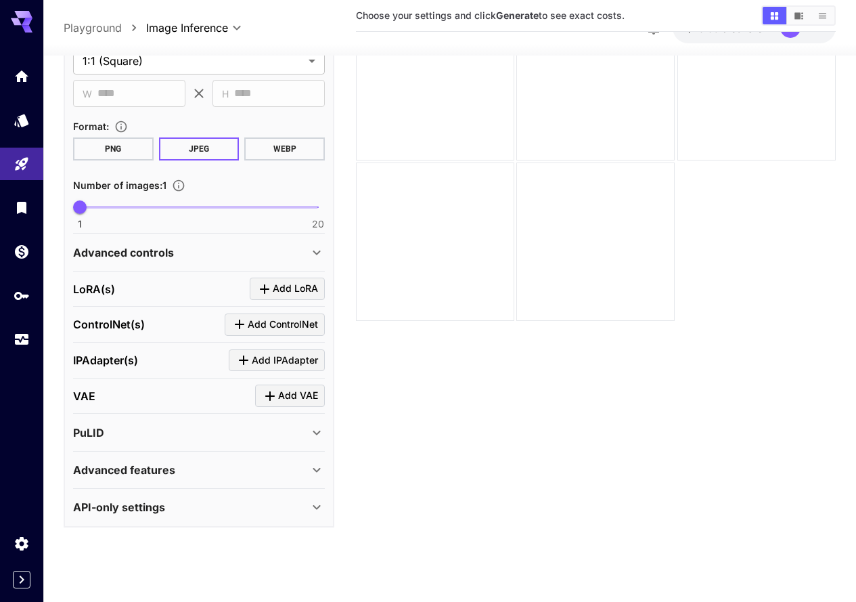
scroll to position [315, 0]
click at [166, 505] on div "API-only settings" at bounding box center [191, 508] width 236 height 16
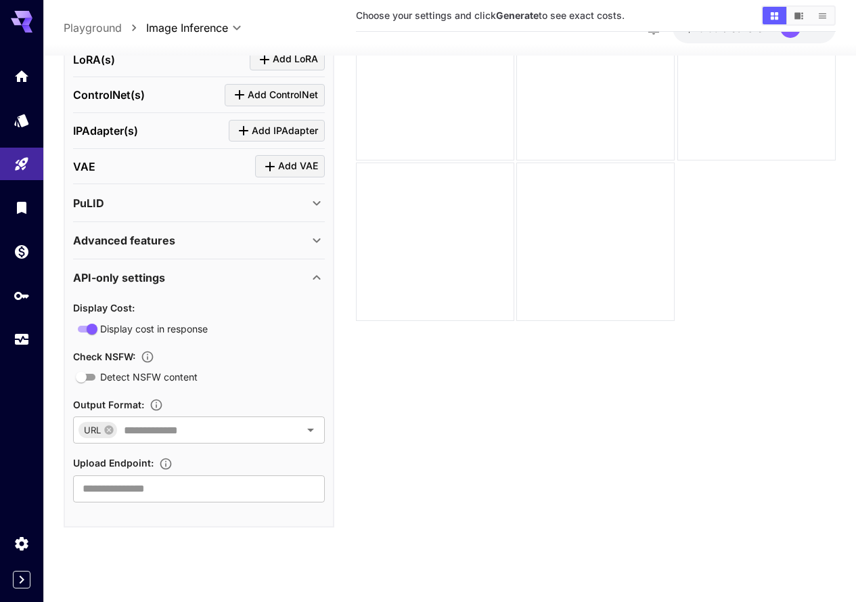
scroll to position [342, 0]
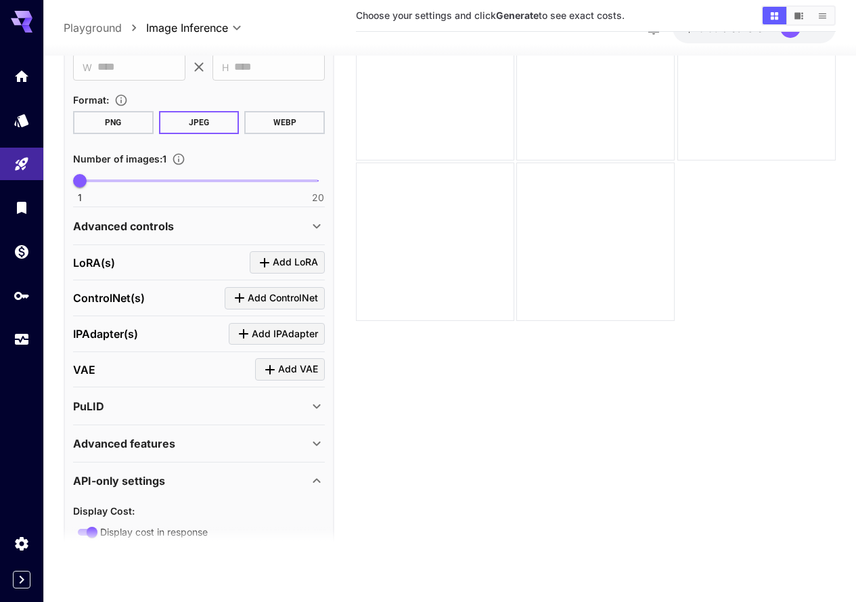
click at [182, 235] on div "Advanced controls" at bounding box center [199, 226] width 252 height 32
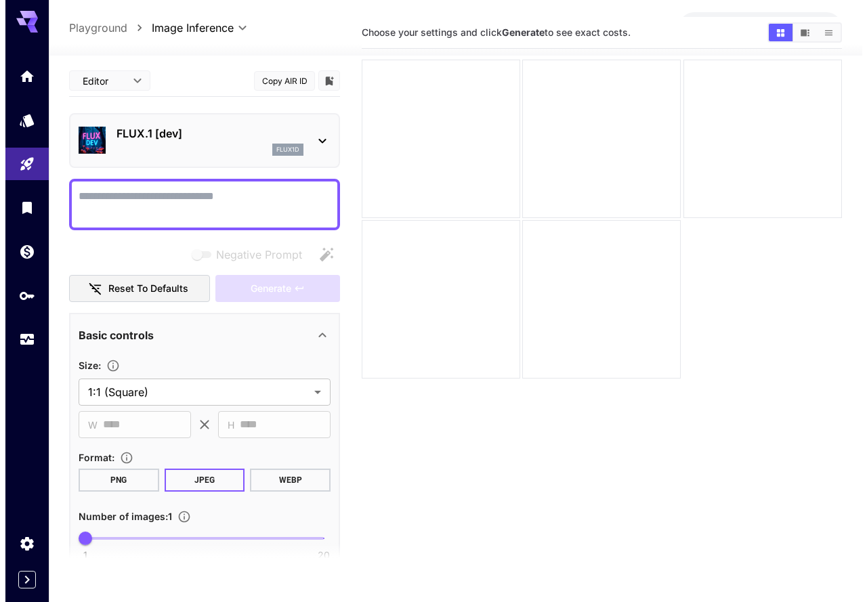
scroll to position [0, 0]
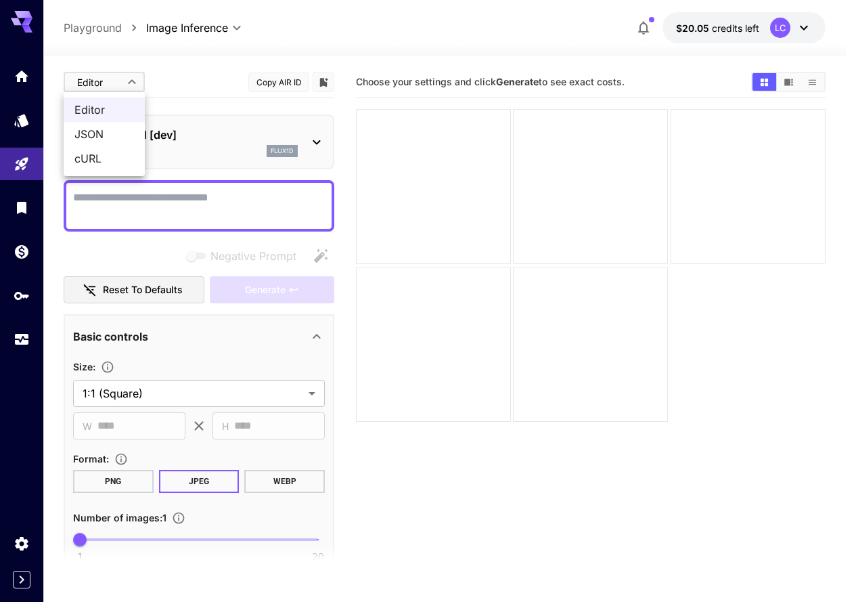
click at [129, 84] on body "**********" at bounding box center [428, 354] width 856 height 709
click at [128, 85] on div at bounding box center [433, 301] width 867 height 602
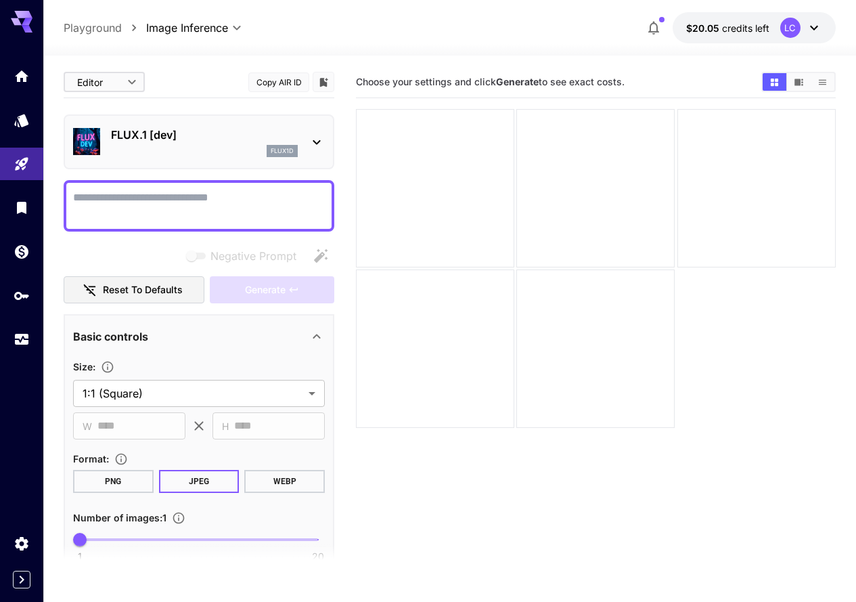
click at [303, 135] on div "FLUX.1 [dev] flux1d" at bounding box center [199, 141] width 252 height 41
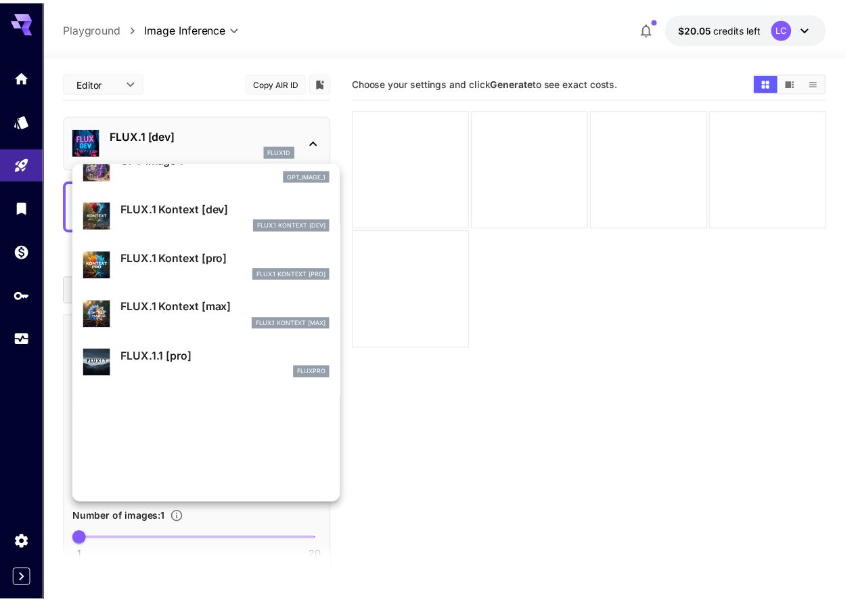
scroll to position [813, 0]
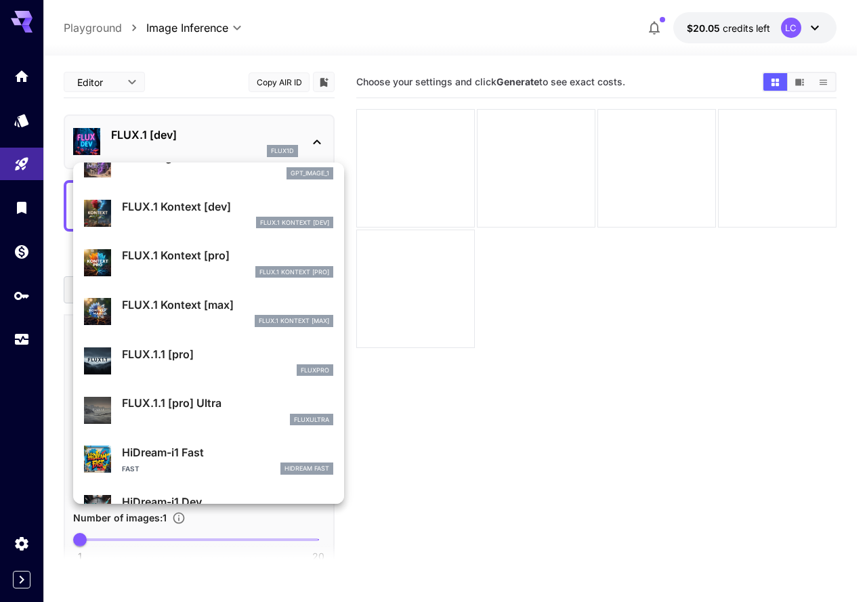
click at [523, 441] on div at bounding box center [433, 301] width 867 height 602
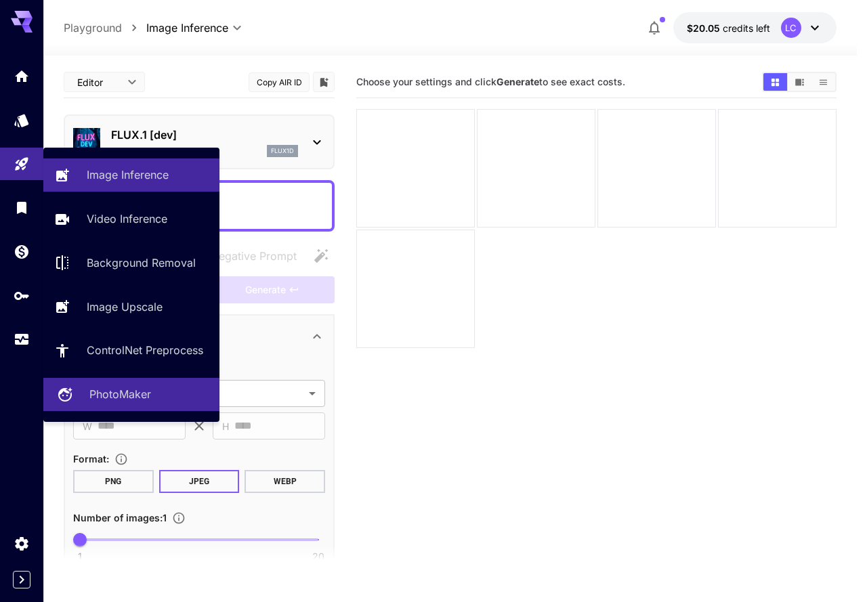
click at [115, 389] on p "PhotoMaker" at bounding box center [120, 394] width 62 height 16
type input "**********"
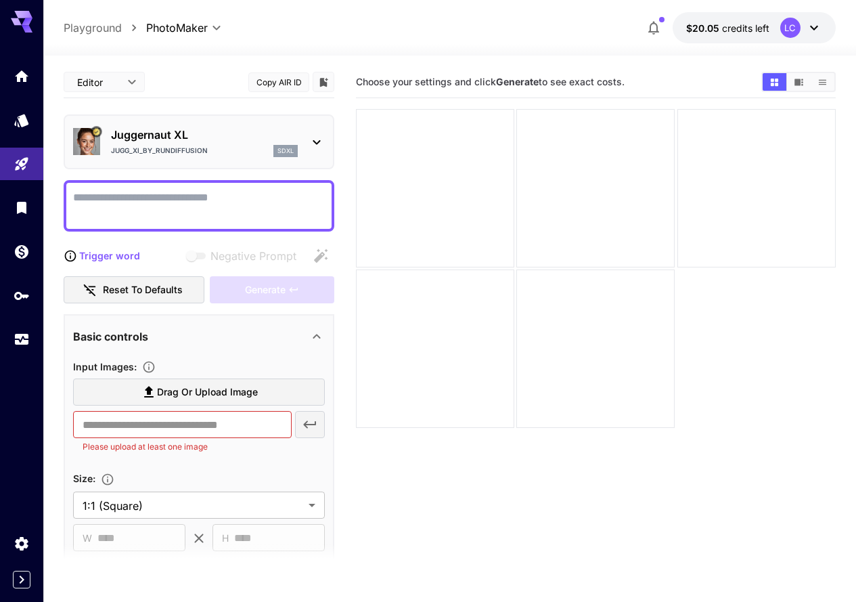
click at [227, 141] on p "Juggernaut XL" at bounding box center [204, 135] width 187 height 16
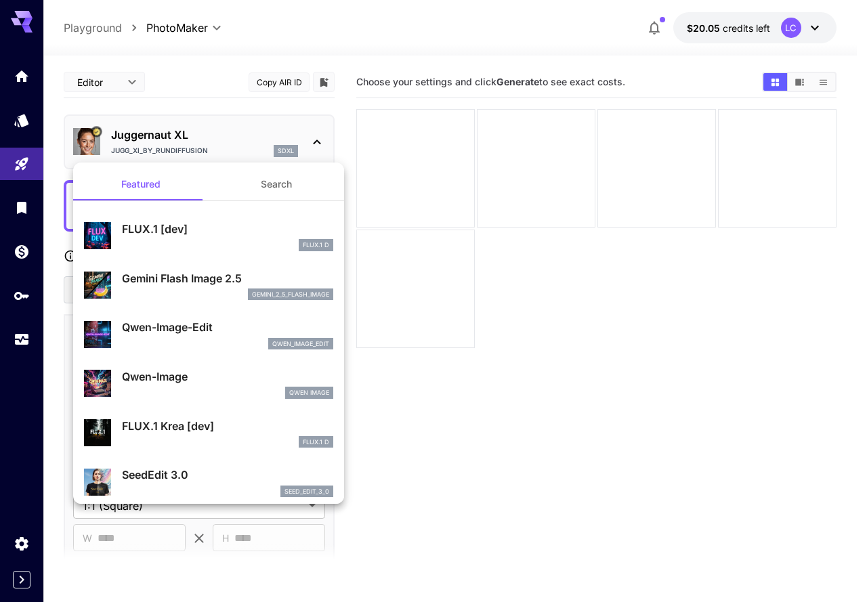
click at [227, 139] on div at bounding box center [433, 301] width 867 height 602
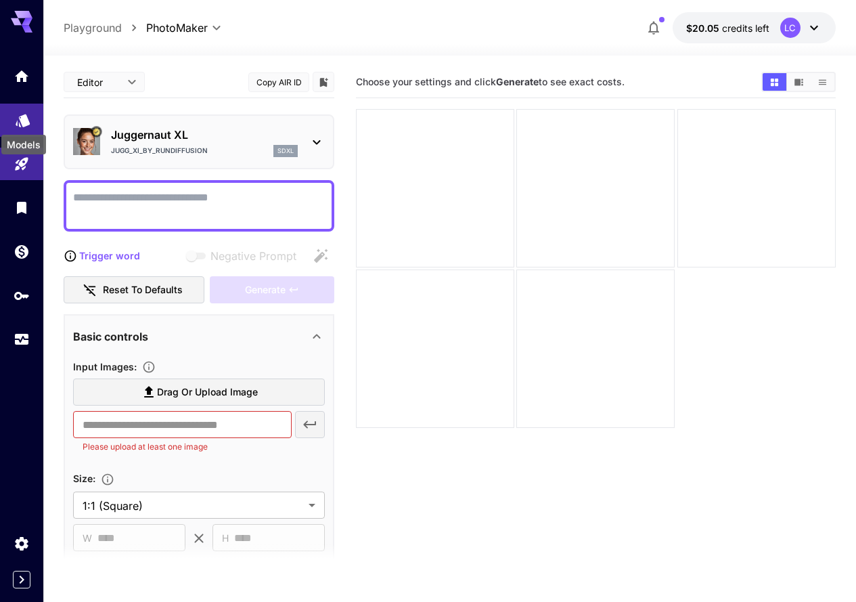
click at [29, 120] on icon "Models" at bounding box center [23, 116] width 16 height 16
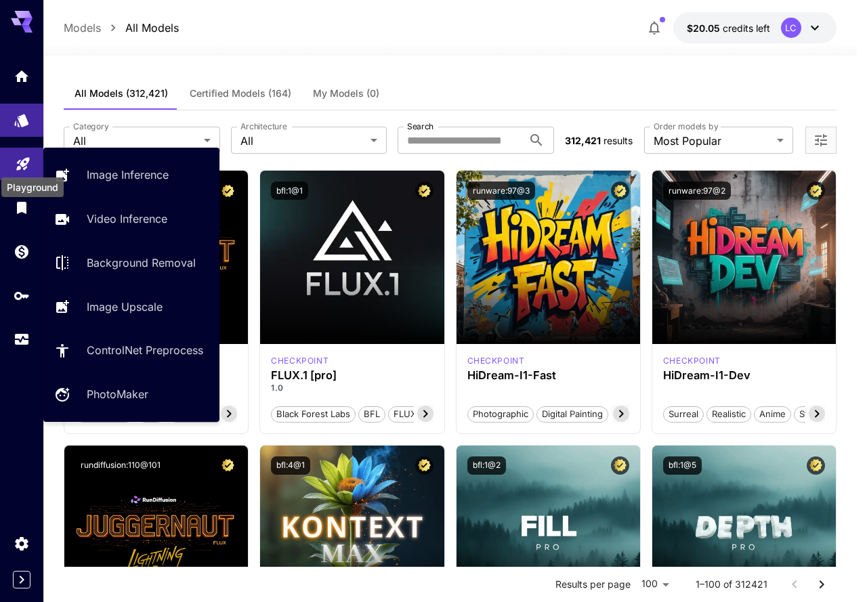
click at [26, 152] on div "Playground" at bounding box center [23, 159] width 16 height 17
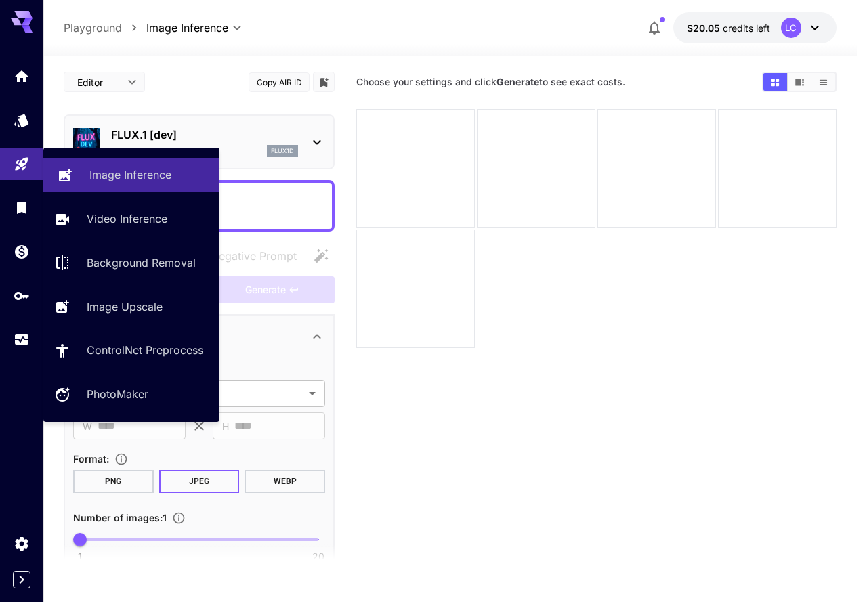
click at [145, 179] on p "Image Inference" at bounding box center [130, 175] width 82 height 16
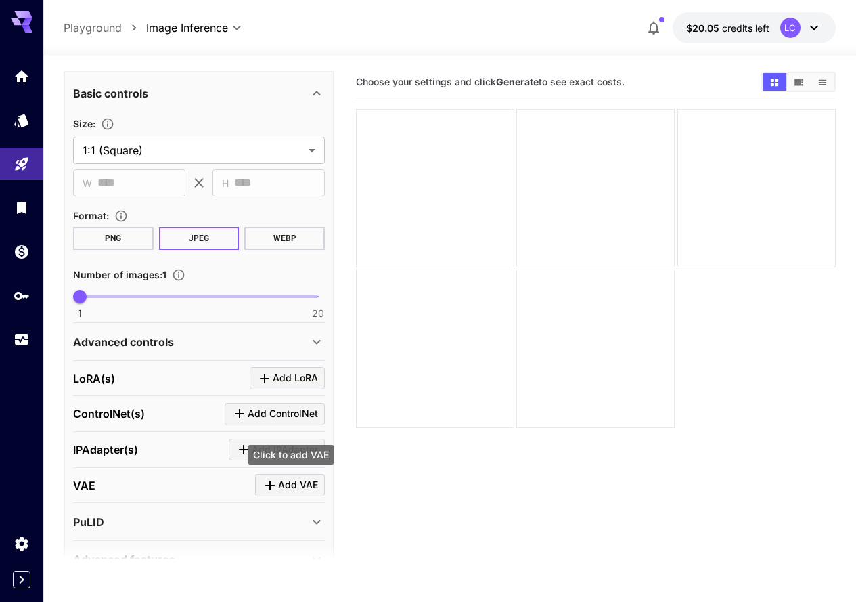
scroll to position [112, 0]
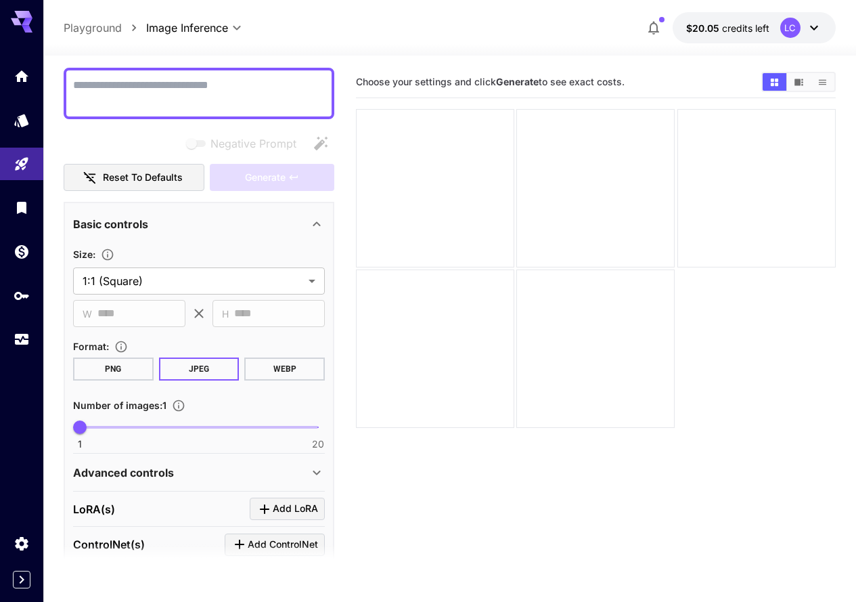
click at [162, 181] on button "Reset to defaults" at bounding box center [134, 178] width 141 height 28
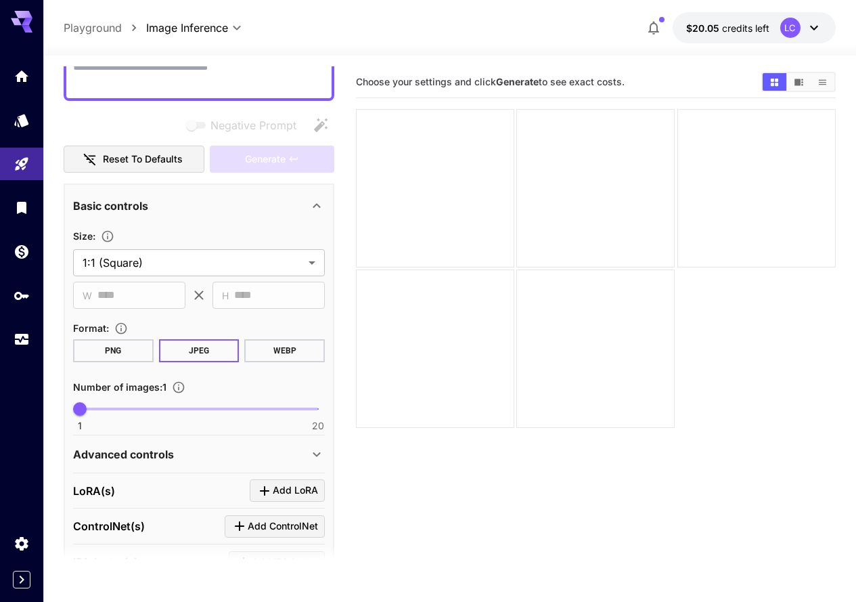
scroll to position [315, 0]
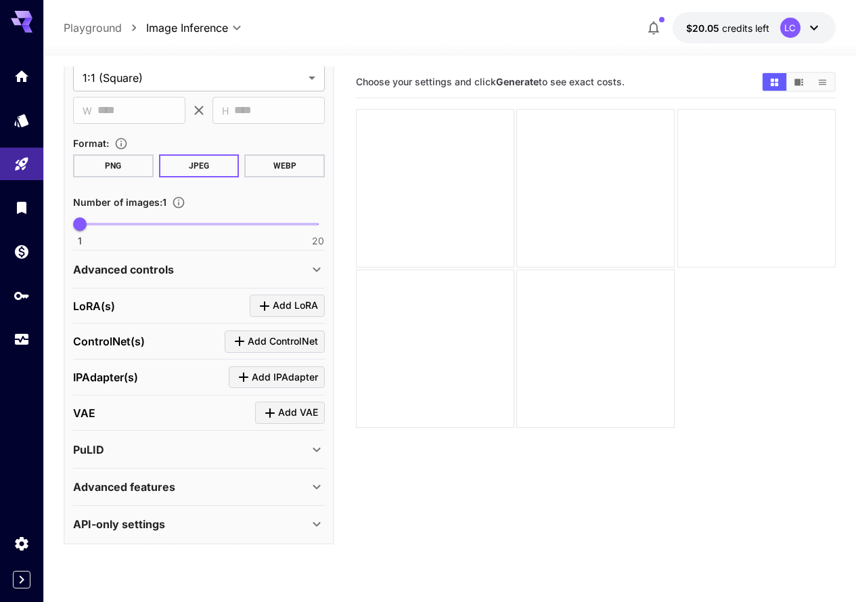
click at [175, 266] on div "Advanced controls" at bounding box center [191, 269] width 236 height 16
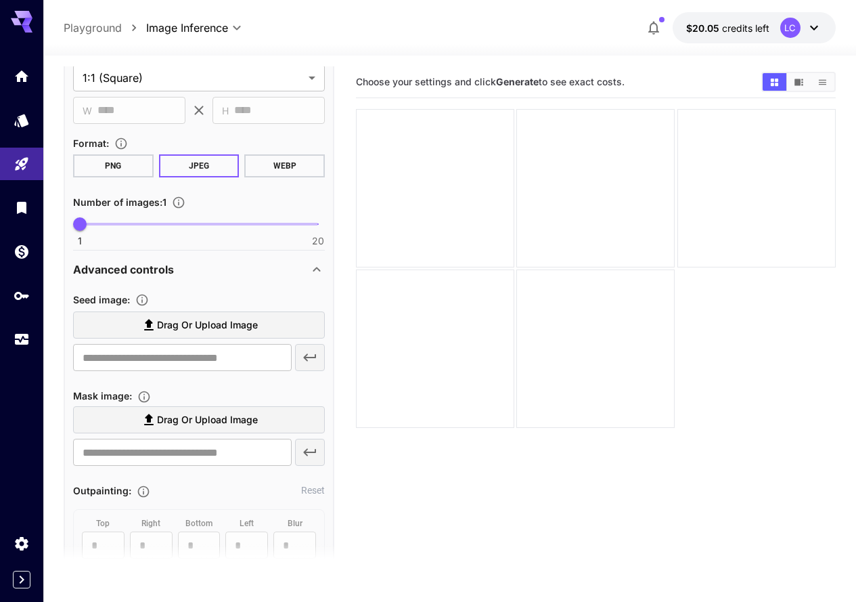
click at [242, 327] on span "Drag or upload image" at bounding box center [207, 325] width 101 height 17
click at [0, 0] on input "Drag or upload image" at bounding box center [0, 0] width 0 height 0
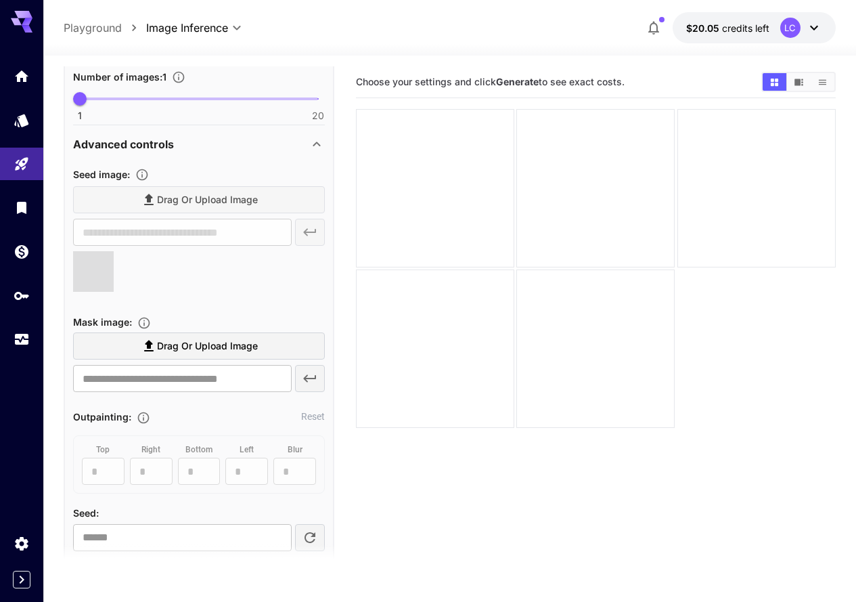
scroll to position [451, 0]
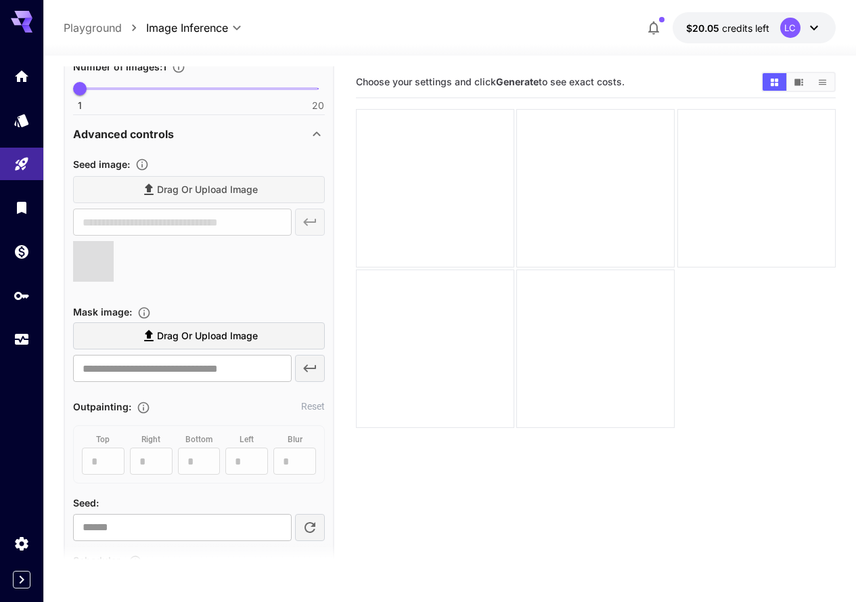
type input "**********"
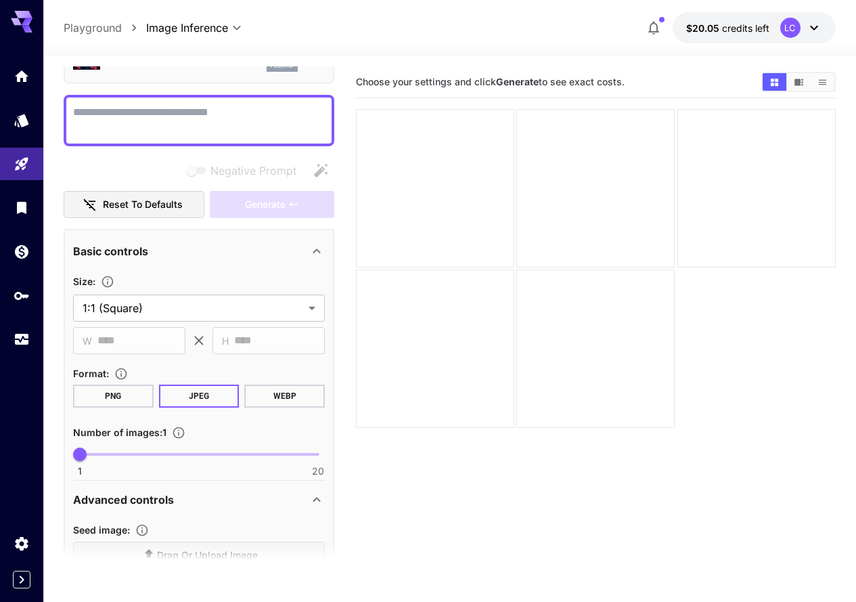
scroll to position [0, 0]
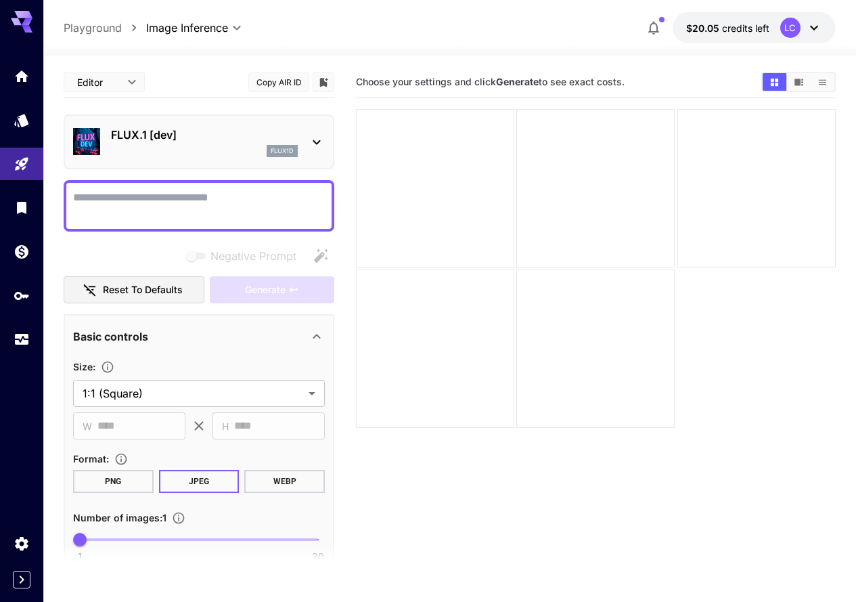
click at [185, 196] on textarea "Negative Prompt" at bounding box center [199, 206] width 252 height 32
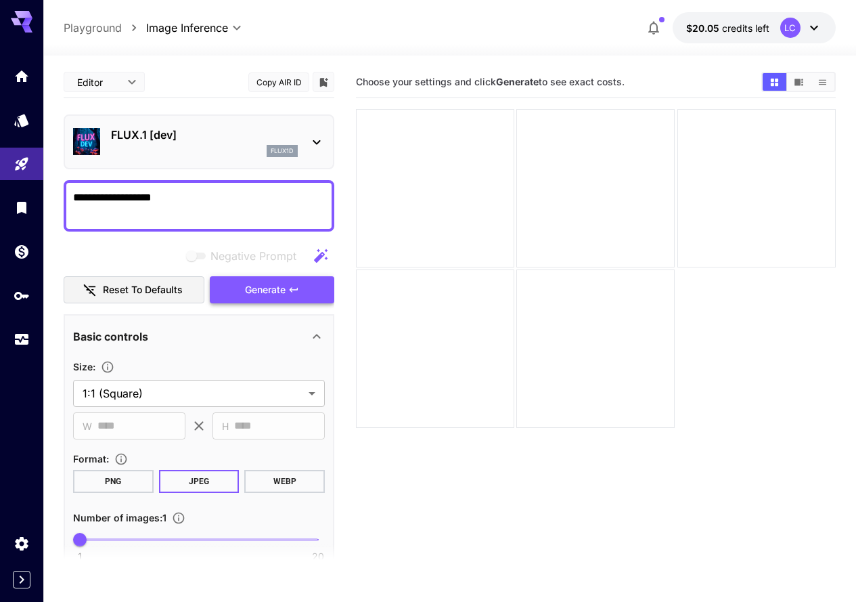
type textarea "**********"
click at [295, 289] on icon "button" at bounding box center [293, 289] width 11 height 11
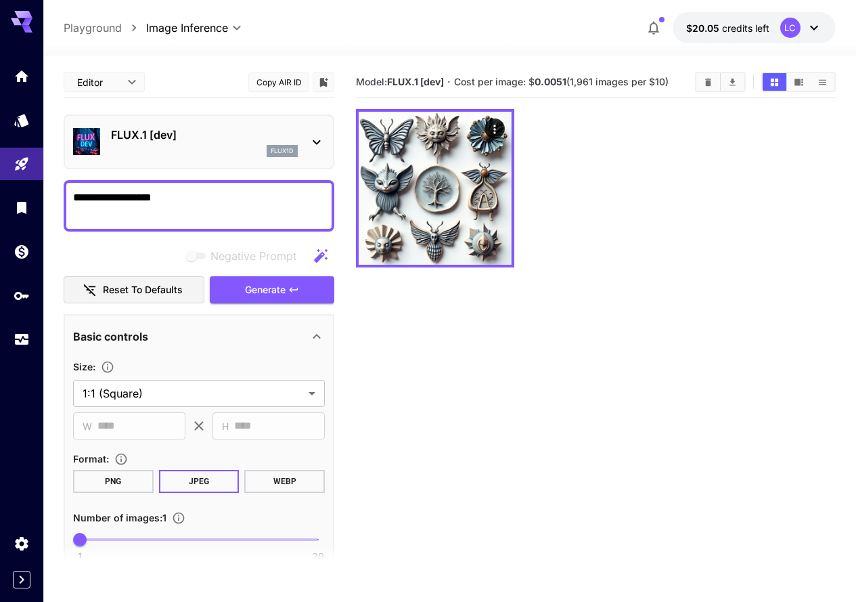
click at [194, 190] on textarea "**********" at bounding box center [199, 206] width 252 height 32
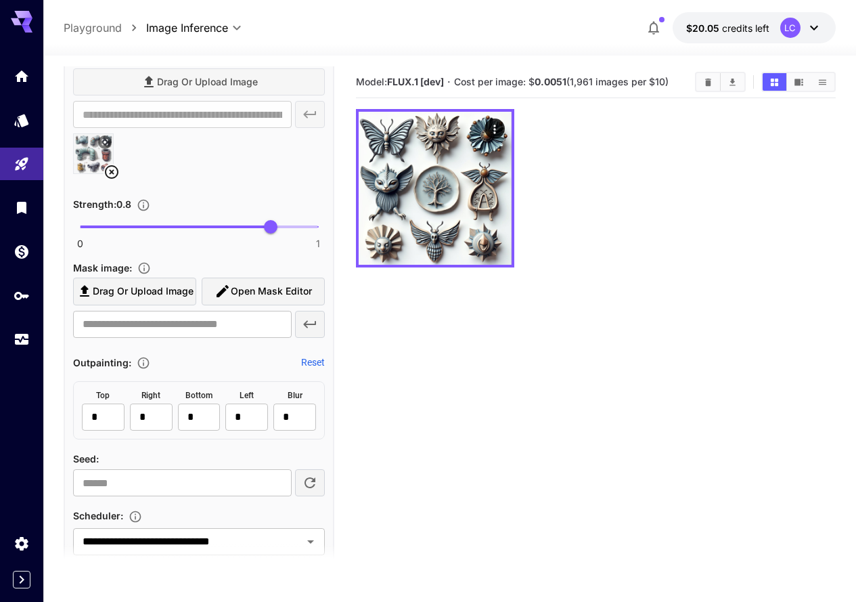
scroll to position [745, 0]
